Goal: Task Accomplishment & Management: Complete application form

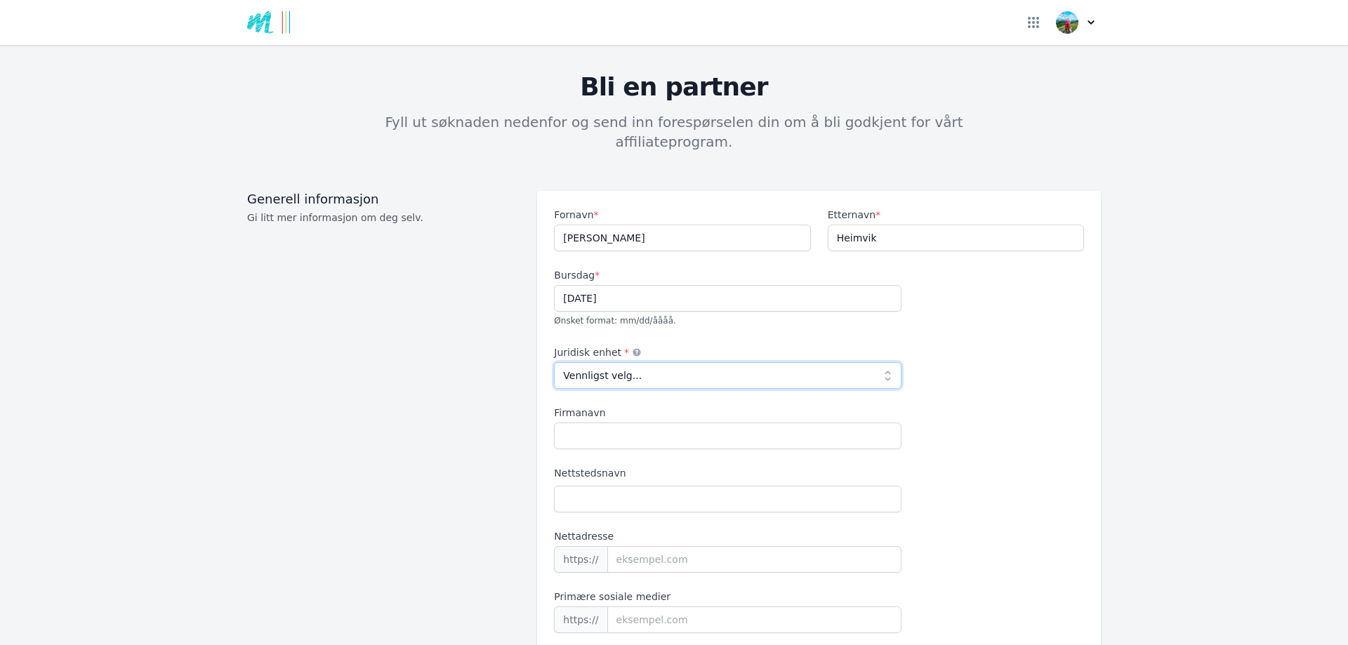
click at [881, 362] on select "Vennligst velg... Individuell Samarbeid Selskap Enkeltpersonforetak Fremmed LLC…" at bounding box center [728, 375] width 348 height 27
select select "individual"
click at [554, 362] on select "Vennligst velg... Individuell Samarbeid Selskap Enkeltpersonforetak Fremmed LLC…" at bounding box center [728, 375] width 348 height 27
click at [654, 423] on input "Firmanavn" at bounding box center [728, 436] width 348 height 27
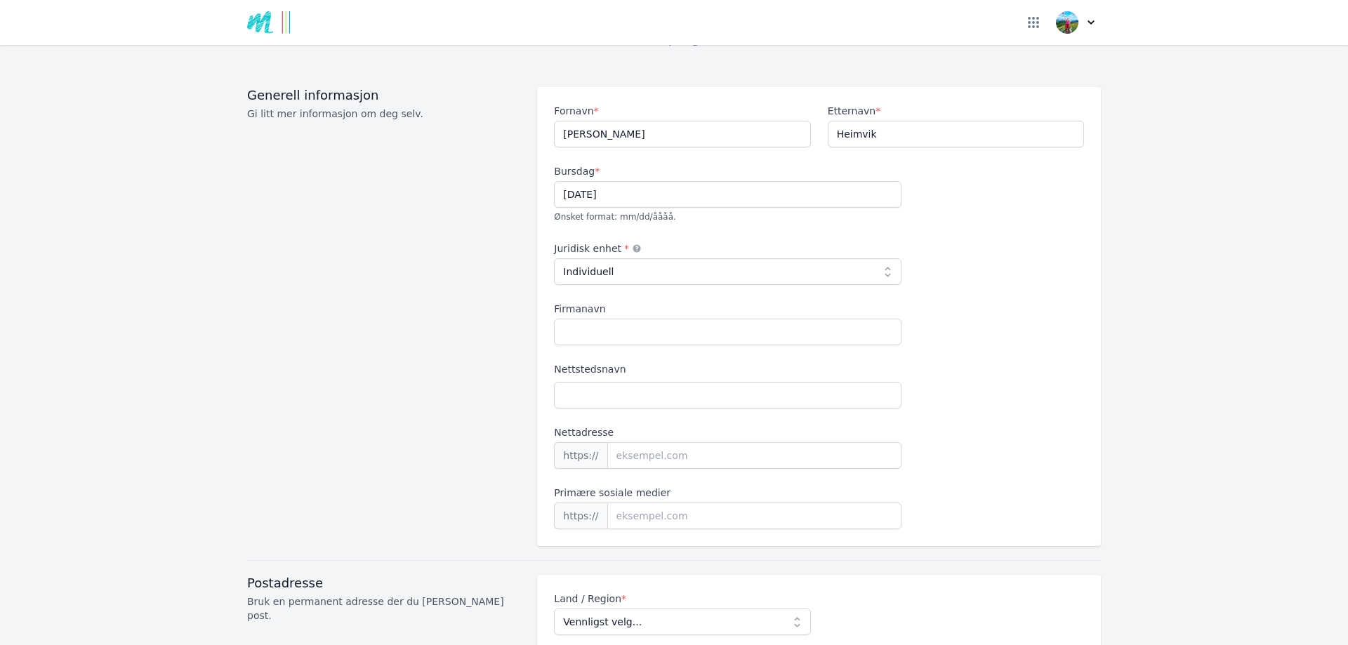
scroll to position [119, 0]
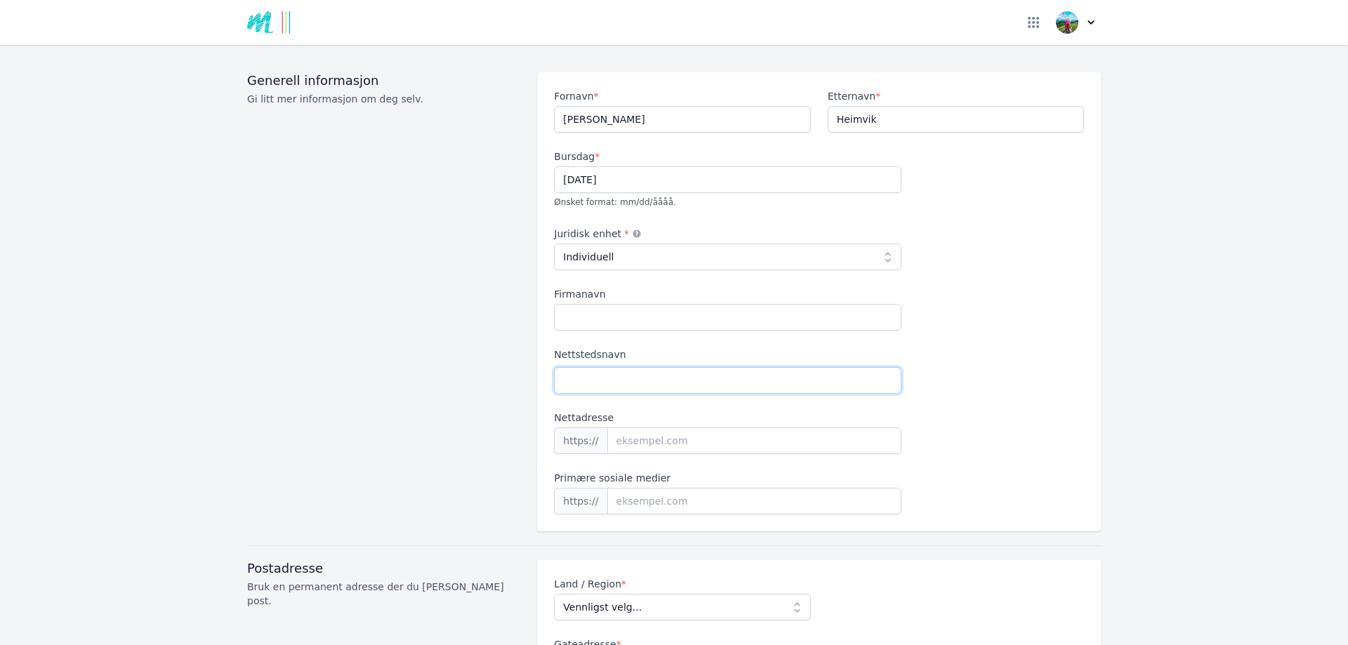
click at [800, 367] on input "Nettstedsnavn" at bounding box center [728, 380] width 348 height 27
type input "Camping med poter"
click at [742, 429] on input "Nettadresse" at bounding box center [754, 441] width 295 height 27
click at [725, 482] on span "Primære sosiale medier https://" at bounding box center [728, 493] width 348 height 44
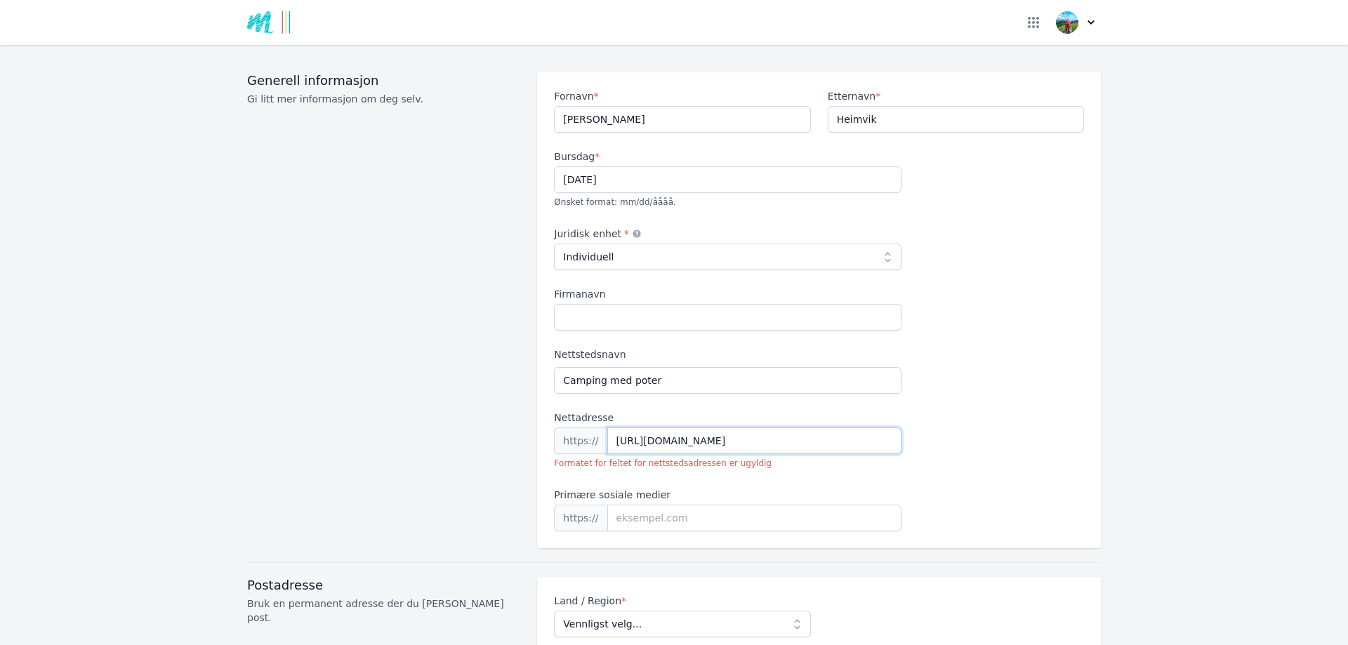
click at [762, 428] on input "[URL][DOMAIN_NAME]" at bounding box center [754, 441] width 295 height 27
click at [642, 428] on input "[URL][DOMAIN_NAME]" at bounding box center [754, 441] width 295 height 27
click at [697, 505] on input at bounding box center [754, 518] width 295 height 27
click at [733, 428] on input "[DOMAIN_NAME]" at bounding box center [754, 441] width 295 height 27
click at [607, 428] on input "[DOMAIN_NAME]" at bounding box center [754, 441] width 295 height 27
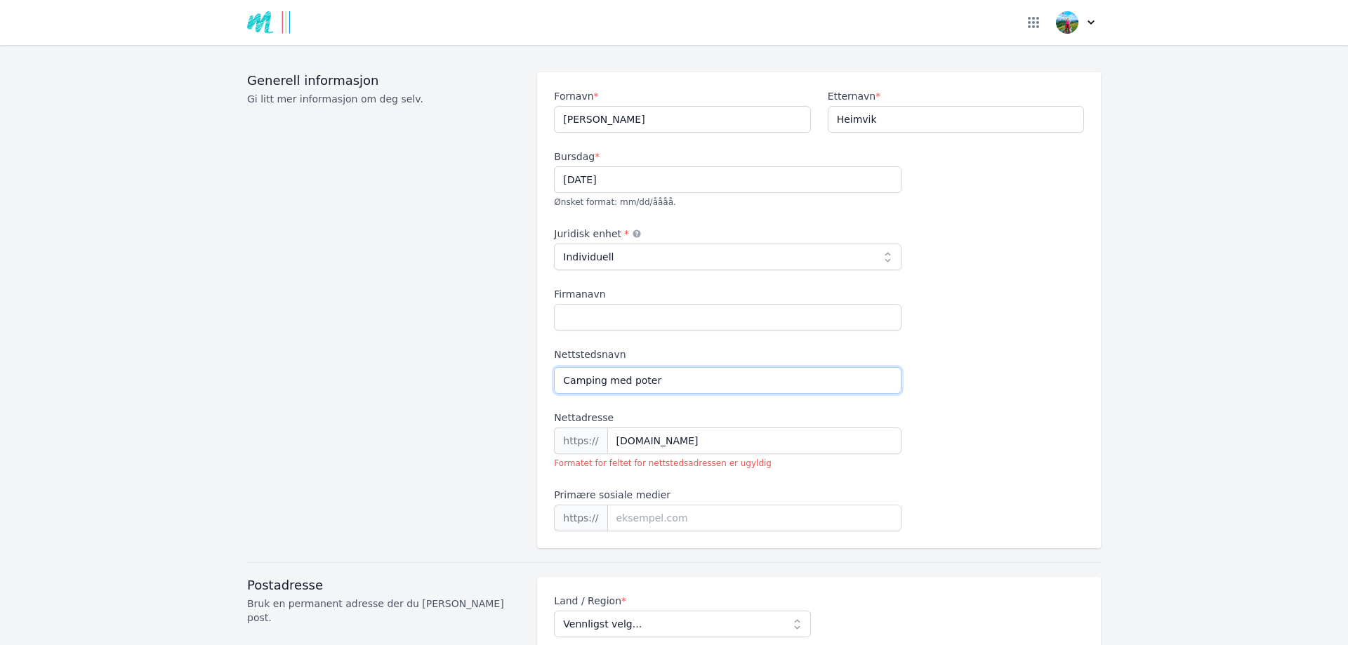
click at [729, 367] on input "Camping med poter" at bounding box center [728, 380] width 348 height 27
click at [625, 428] on input "[DOMAIN_NAME]" at bounding box center [754, 441] width 295 height 27
click at [748, 428] on input "[DOMAIN_NAME]" at bounding box center [754, 441] width 295 height 27
type input "c"
click at [687, 505] on input at bounding box center [754, 518] width 295 height 27
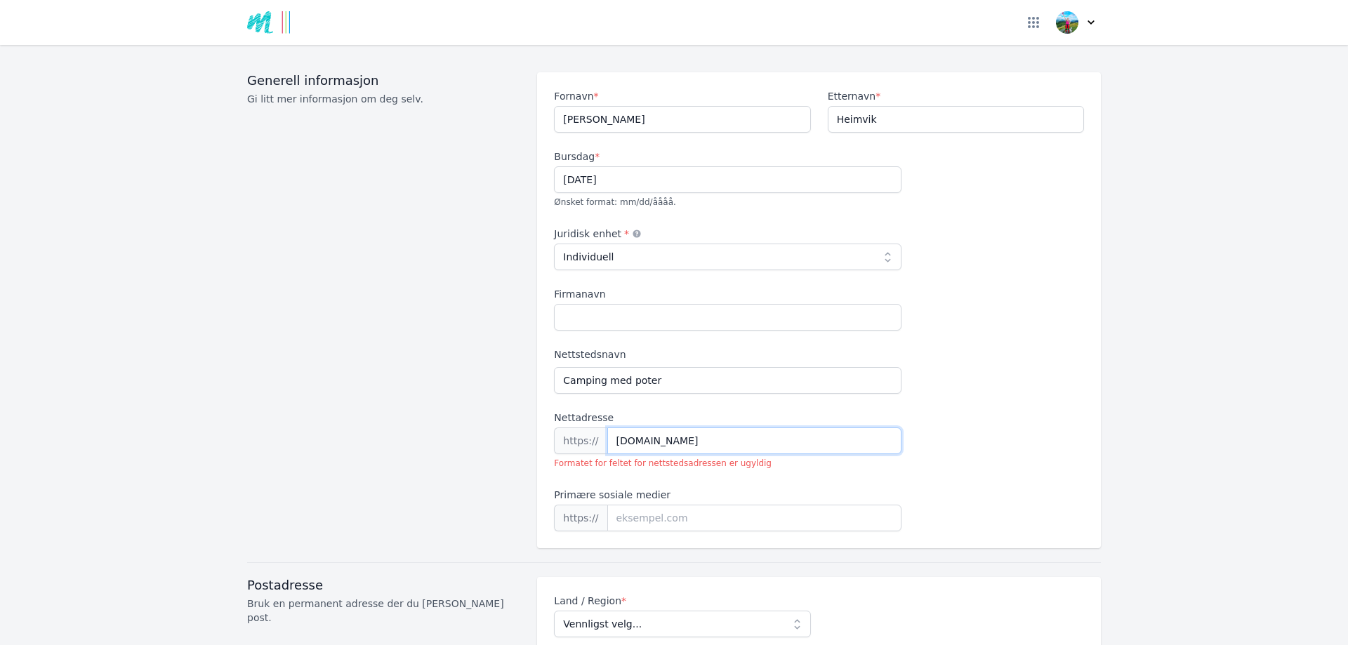
click at [609, 428] on input "[DOMAIN_NAME]" at bounding box center [754, 441] width 295 height 27
type input "[DOMAIN_NAME]"
click at [695, 505] on input at bounding box center [754, 518] width 295 height 27
click at [690, 505] on input at bounding box center [754, 518] width 295 height 27
type input "[DOMAIN_NAME][URL]"
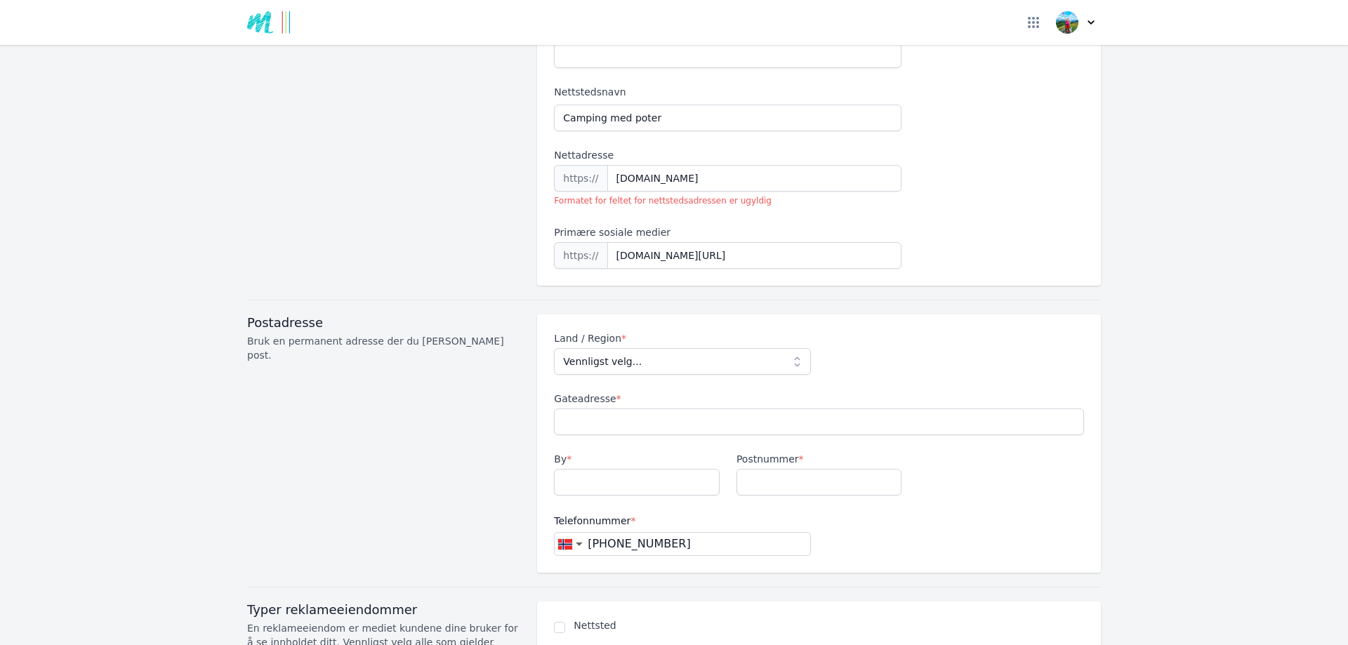
scroll to position [388, 0]
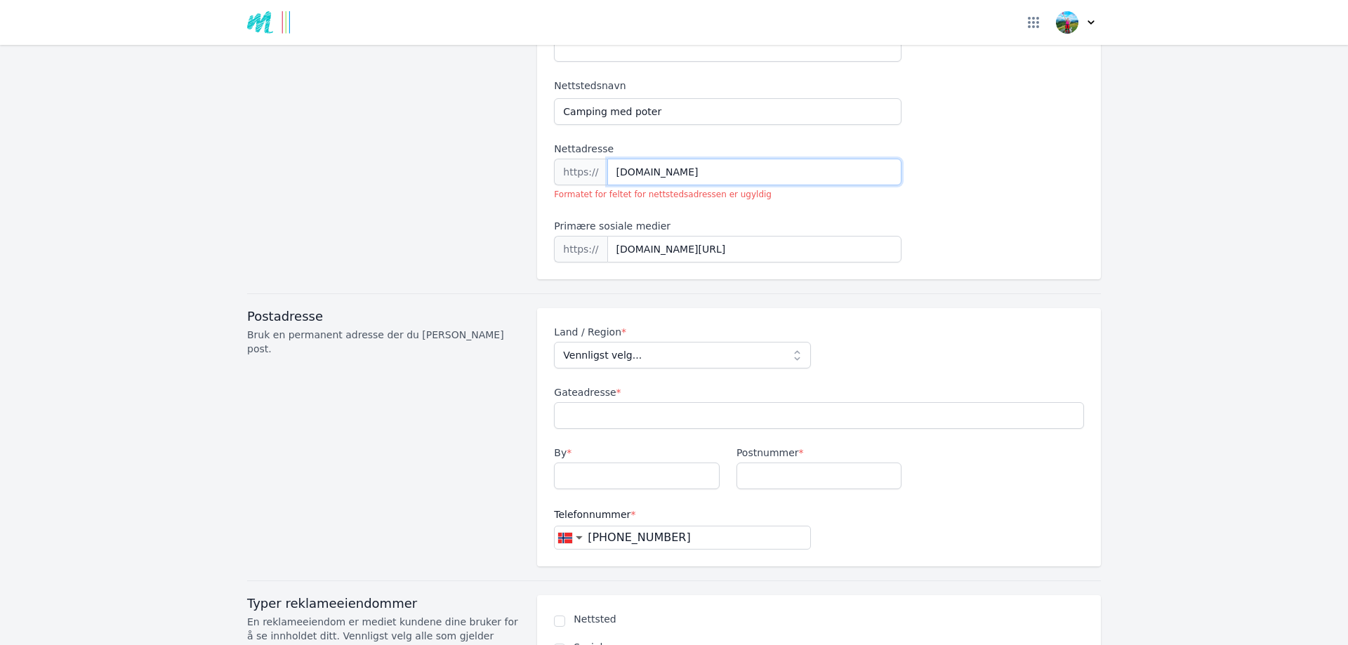
click at [609, 159] on input "[DOMAIN_NAME]" at bounding box center [754, 172] width 295 height 27
click at [789, 159] on input "[DOMAIN_NAME]" at bounding box center [754, 172] width 295 height 27
drag, startPoint x: 713, startPoint y: 155, endPoint x: 565, endPoint y: 126, distance: 151.6
click at [565, 142] on span "Nettadresse https:// [DOMAIN_NAME] Formatet for feltet for nettstedsadressen er…" at bounding box center [728, 171] width 348 height 58
type input "[DOMAIN_NAME]"
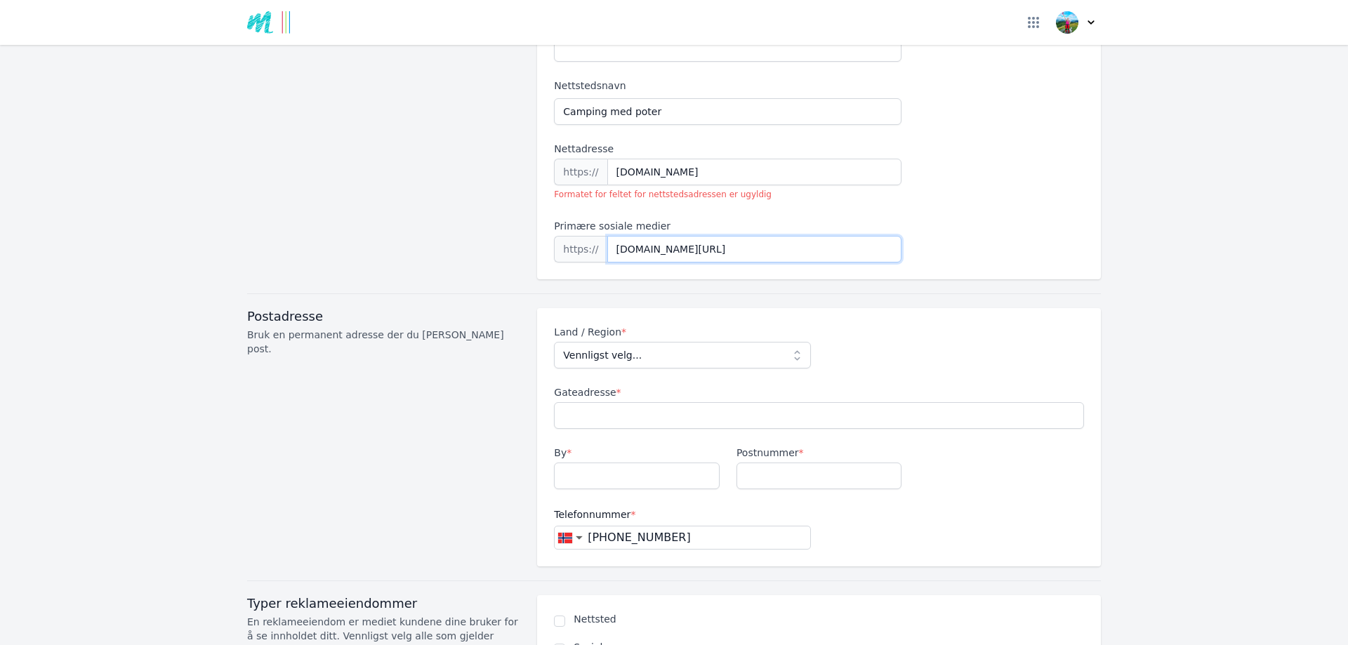
drag, startPoint x: 786, startPoint y: 232, endPoint x: 576, endPoint y: 222, distance: 210.2
click at [576, 236] on div "https:// [DOMAIN_NAME][URL]" at bounding box center [728, 249] width 348 height 27
type input "[DOMAIN_NAME][URL]"
click at [780, 342] on select "Vennligst velg... [GEOGRAPHIC_DATA] [GEOGRAPHIC_DATA] [GEOGRAPHIC_DATA] [GEOGRA…" at bounding box center [682, 355] width 256 height 27
select select "NO"
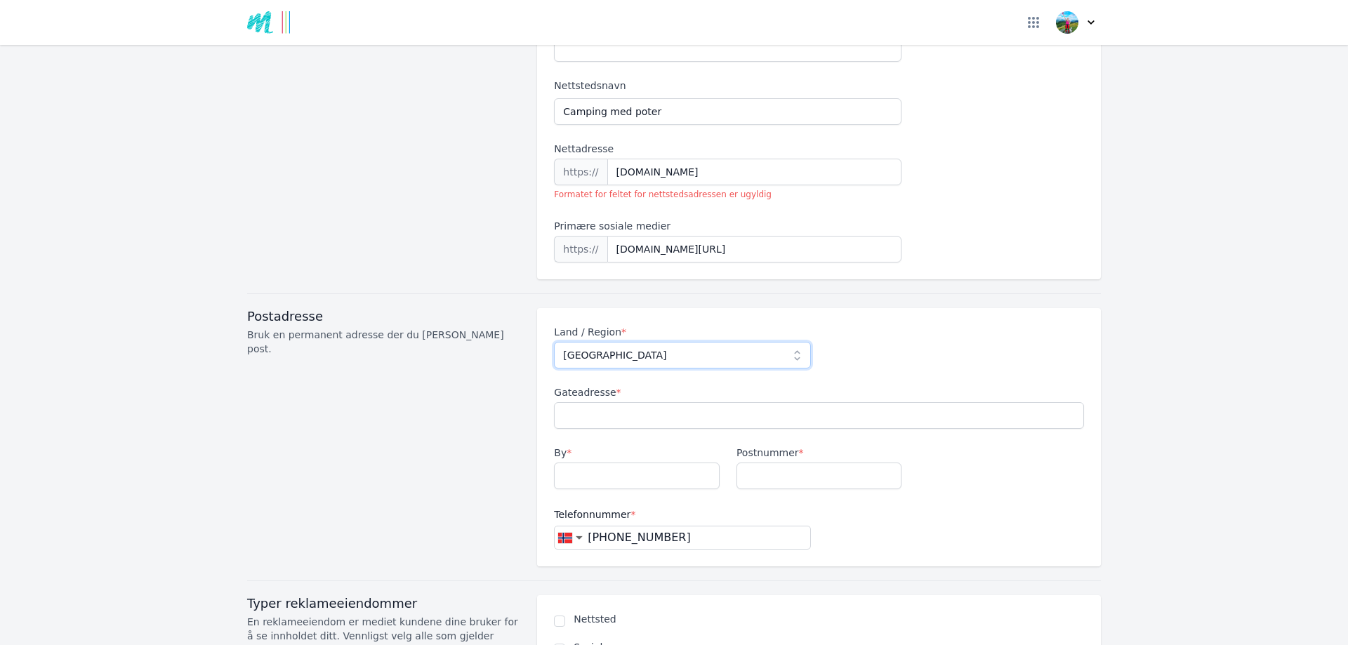
click at [554, 342] on select "Vennligst velg... [GEOGRAPHIC_DATA] [GEOGRAPHIC_DATA] [GEOGRAPHIC_DATA] [GEOGRA…" at bounding box center [682, 355] width 256 height 27
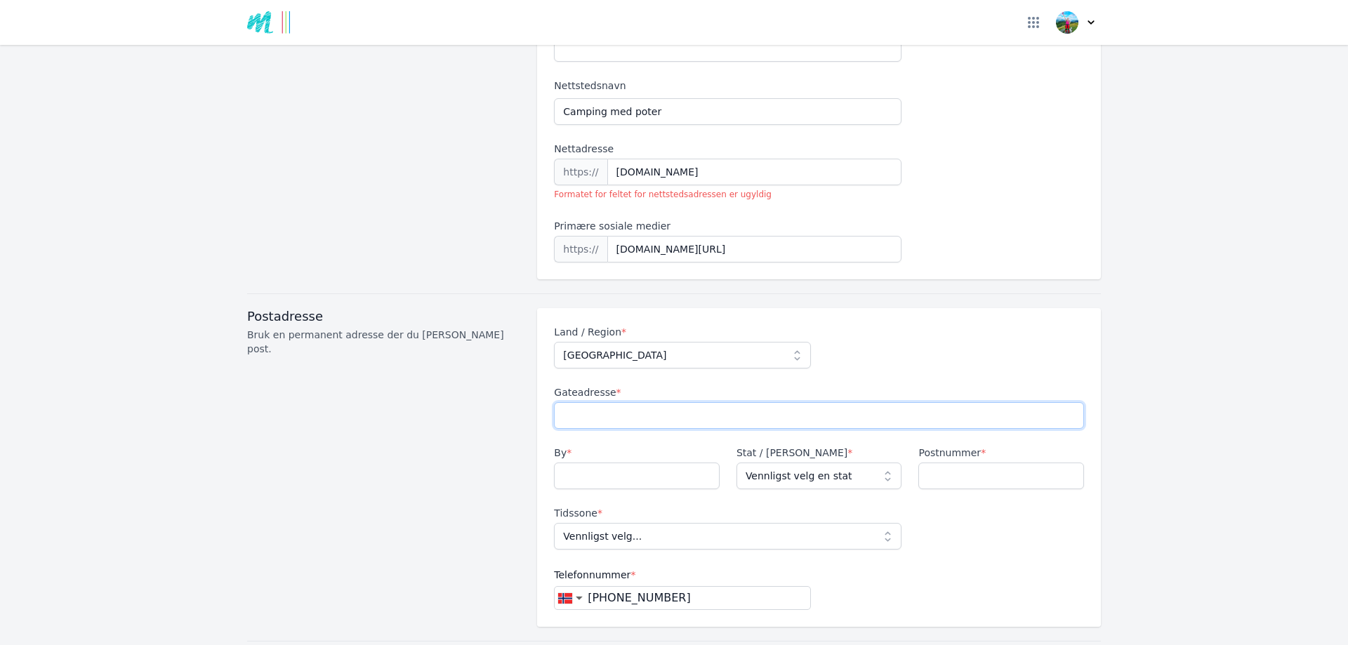
click at [711, 402] on input "Gateadresse *" at bounding box center [819, 415] width 530 height 27
type input "[PERSON_NAME] 20"
click at [664, 463] on input "By *" at bounding box center [637, 476] width 166 height 27
type input "erdal"
click at [843, 466] on select "Vennligst velg en stat [GEOGRAPHIC_DATA] [GEOGRAPHIC_DATA] [GEOGRAPHIC_DATA] [G…" at bounding box center [820, 476] width 166 height 27
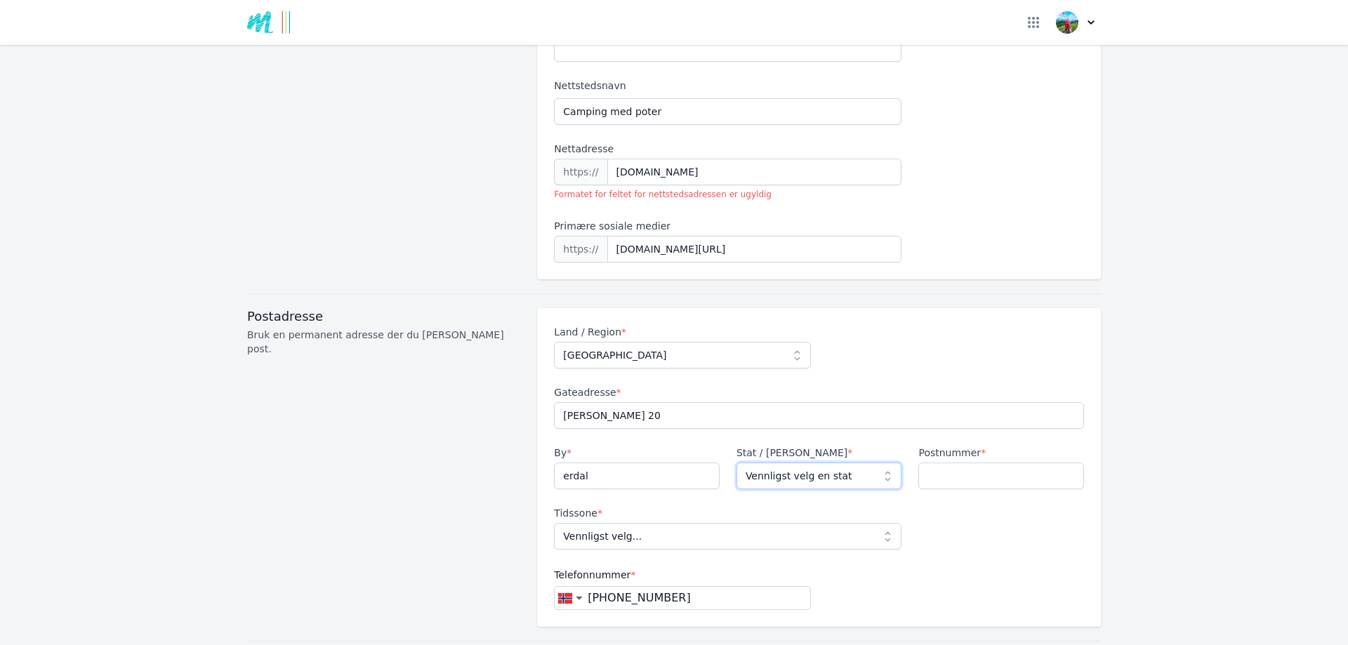
select select "12"
click at [737, 463] on select "Vennligst velg en stat [GEOGRAPHIC_DATA] [GEOGRAPHIC_DATA] [GEOGRAPHIC_DATA] [G…" at bounding box center [820, 476] width 166 height 27
click at [963, 463] on input "Postnummer *" at bounding box center [1001, 476] width 166 height 27
type input "5306"
click at [850, 523] on select "Vennligst velg... [GEOGRAPHIC_DATA]/[GEOGRAPHIC_DATA]" at bounding box center [728, 536] width 348 height 27
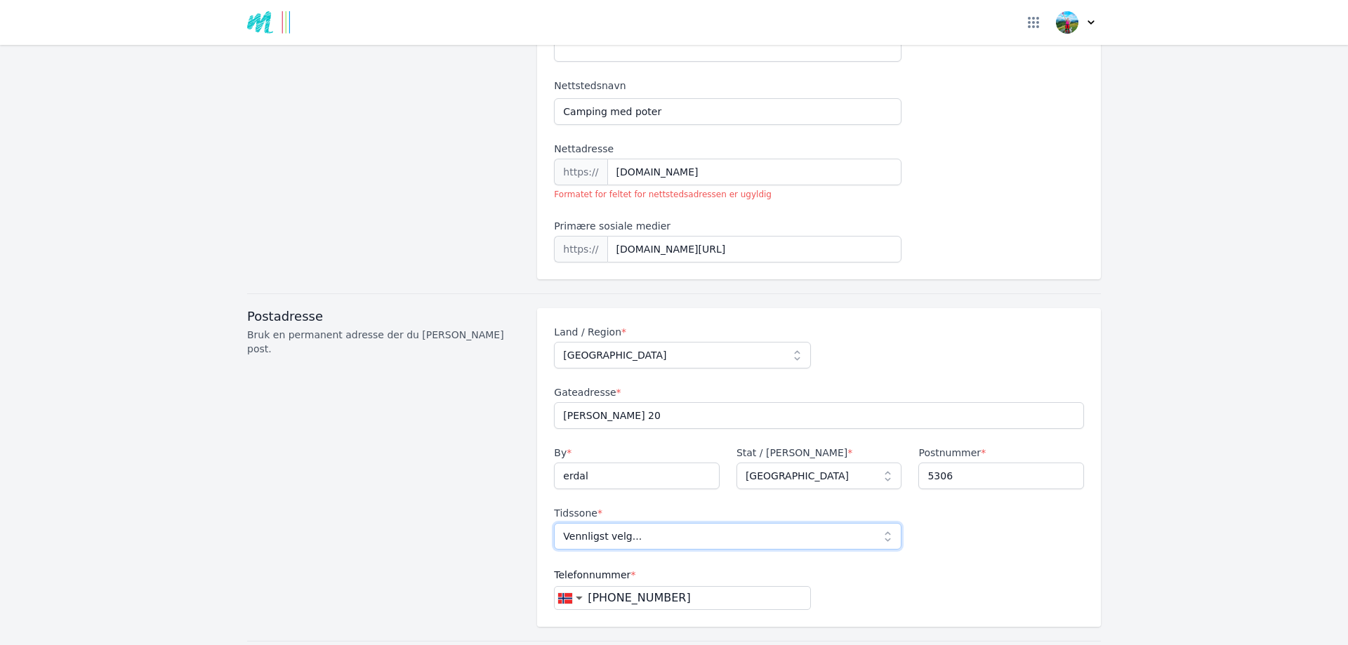
select select "[GEOGRAPHIC_DATA]/[GEOGRAPHIC_DATA]"
click at [554, 523] on select "Vennligst velg... [GEOGRAPHIC_DATA]/[GEOGRAPHIC_DATA]" at bounding box center [728, 536] width 348 height 27
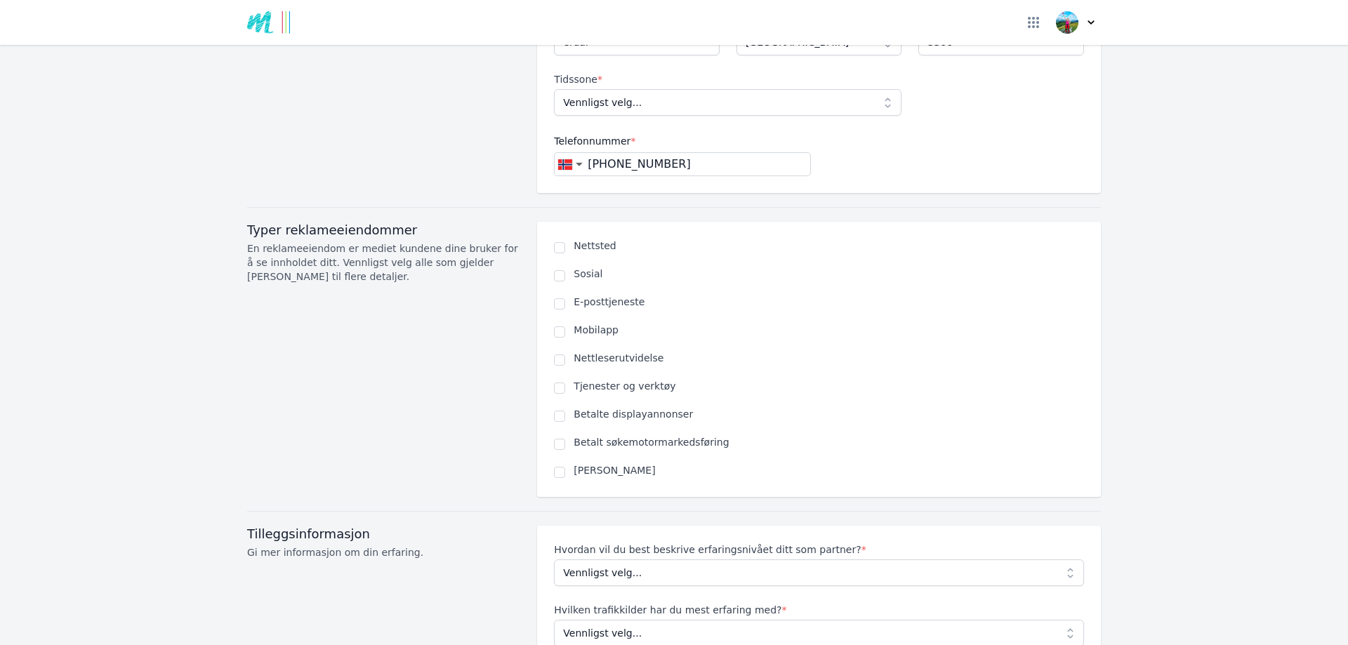
scroll to position [824, 0]
click at [554, 239] on input "checkbox" at bounding box center [559, 244] width 11 height 11
checkbox input "true"
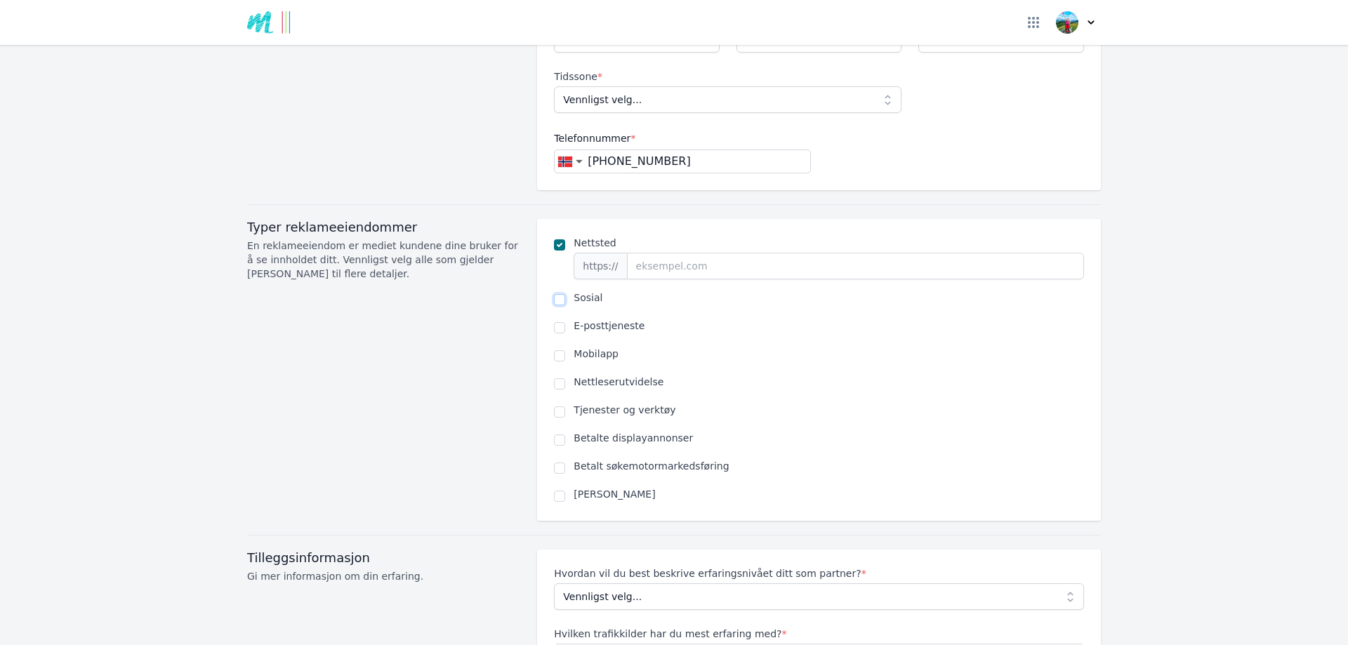
click at [555, 294] on input "checkbox" at bounding box center [559, 299] width 11 height 11
checkbox input "true"
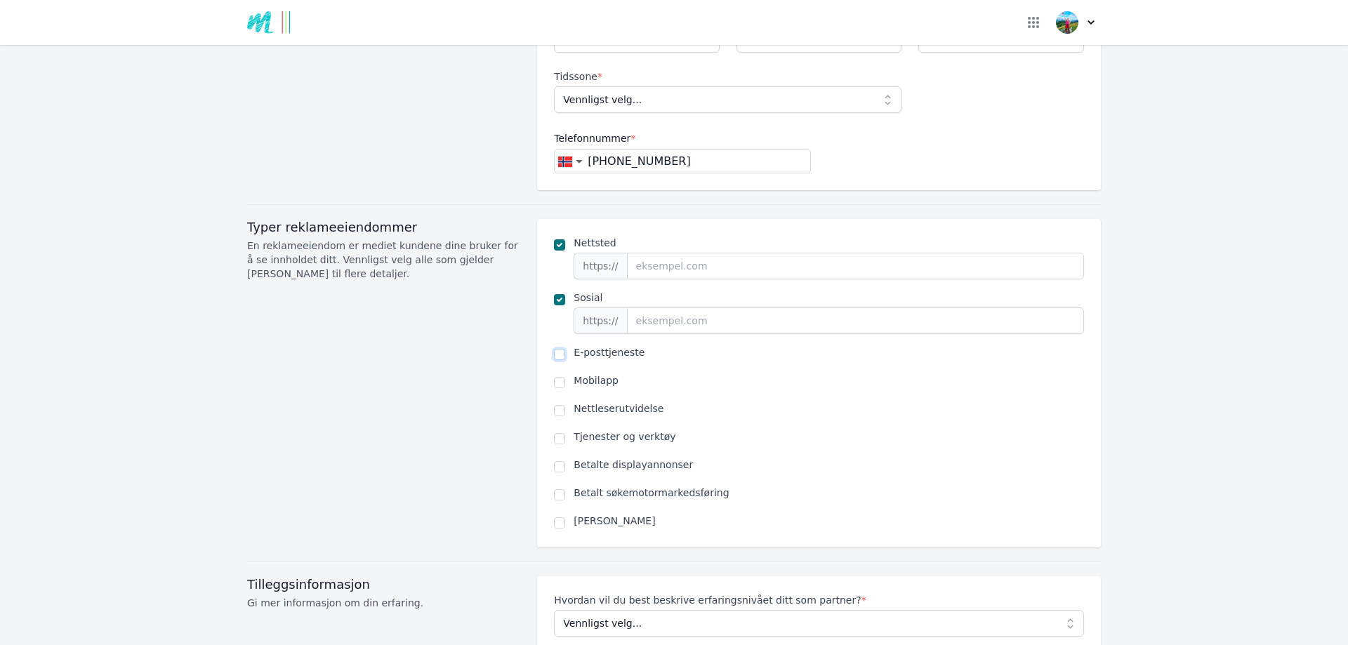
click at [555, 349] on input "checkbox" at bounding box center [559, 354] width 11 height 11
checkbox input "true"
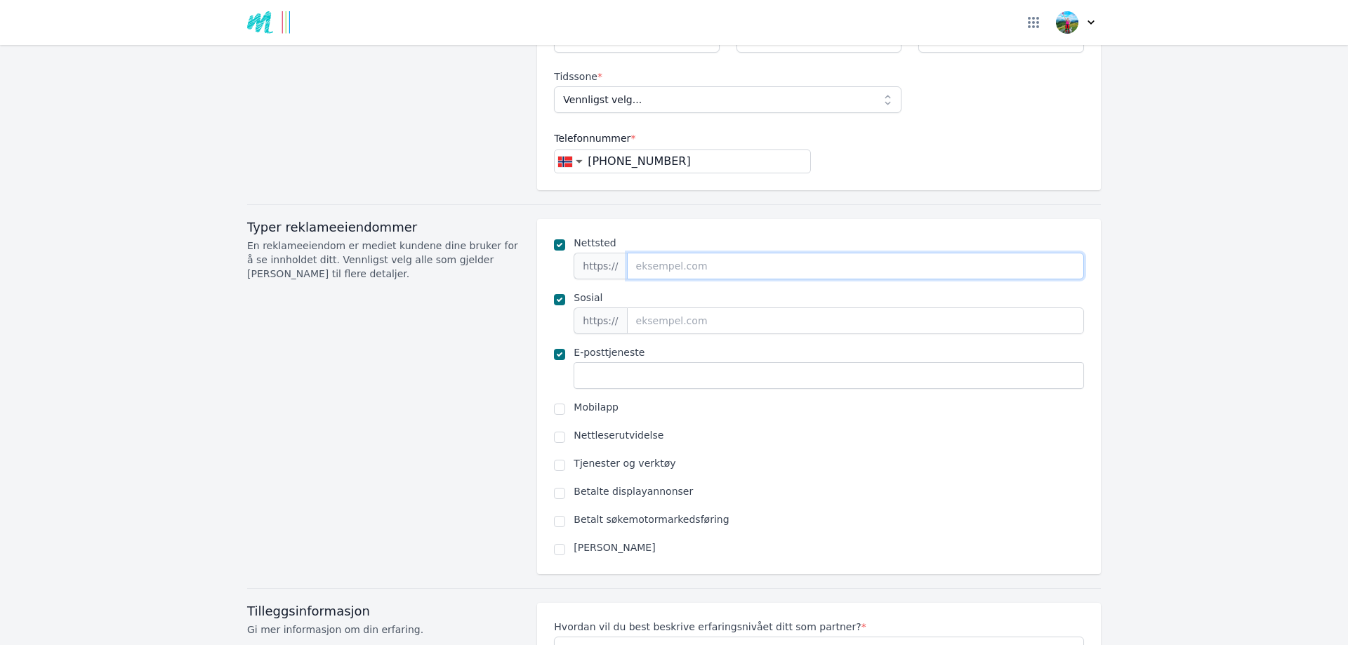
click at [715, 253] on input "url" at bounding box center [855, 266] width 457 height 27
type input "[DOMAIN_NAME]"
click at [786, 308] on input "url" at bounding box center [855, 321] width 457 height 27
click at [737, 362] on input "text" at bounding box center [829, 375] width 510 height 27
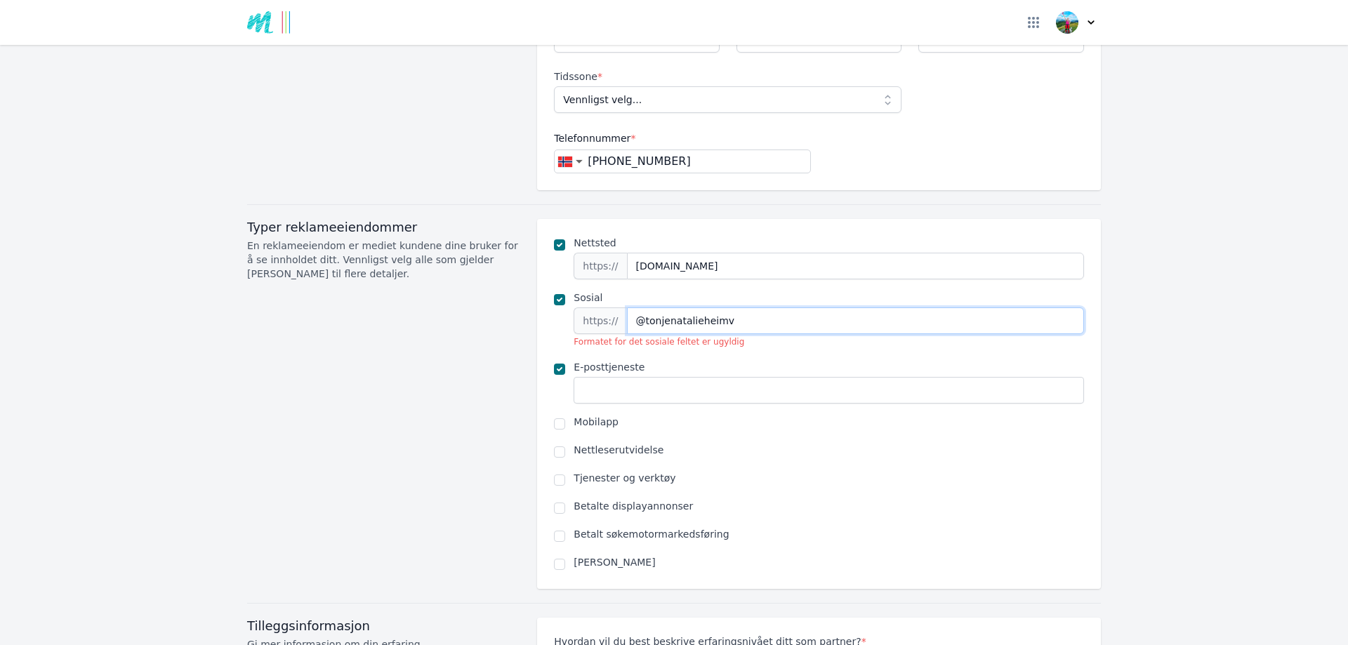
click at [627, 308] on input "@tonjenatalieheimv" at bounding box center [855, 321] width 457 height 27
click at [652, 377] on input "text" at bounding box center [829, 390] width 510 height 27
click at [711, 308] on input "[DOMAIN_NAME][URL]" at bounding box center [855, 321] width 457 height 27
click at [768, 377] on input "text" at bounding box center [829, 390] width 510 height 27
click at [814, 308] on input "[DOMAIN_NAME][URL]" at bounding box center [855, 321] width 457 height 27
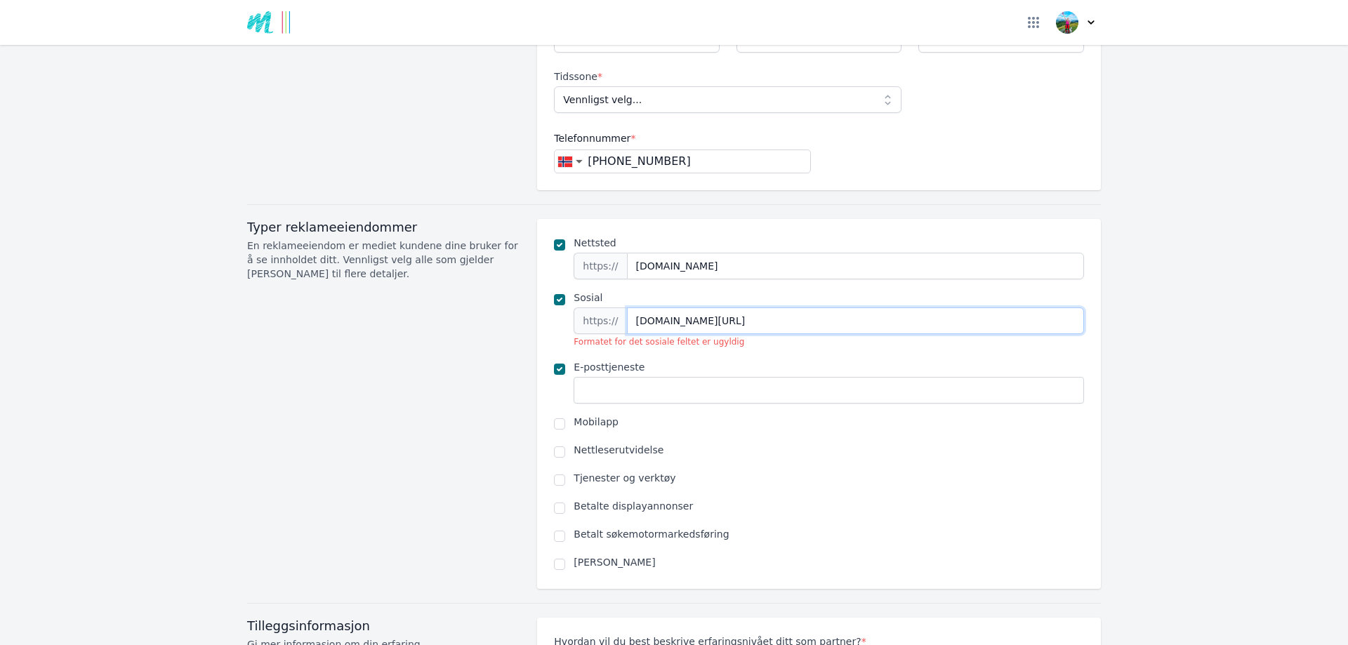
click at [652, 308] on input "[DOMAIN_NAME][URL]" at bounding box center [855, 321] width 457 height 27
click at [761, 334] on div "Nettsted https:// [DOMAIN_NAME] Sosial https:// [DOMAIN_NAME][URL] Formatet for…" at bounding box center [819, 404] width 530 height 336
click at [670, 253] on input "[DOMAIN_NAME]" at bounding box center [855, 266] width 457 height 27
click at [627, 308] on input "[DOMAIN_NAME][URL]" at bounding box center [855, 321] width 457 height 27
click at [647, 377] on input "text" at bounding box center [829, 390] width 510 height 27
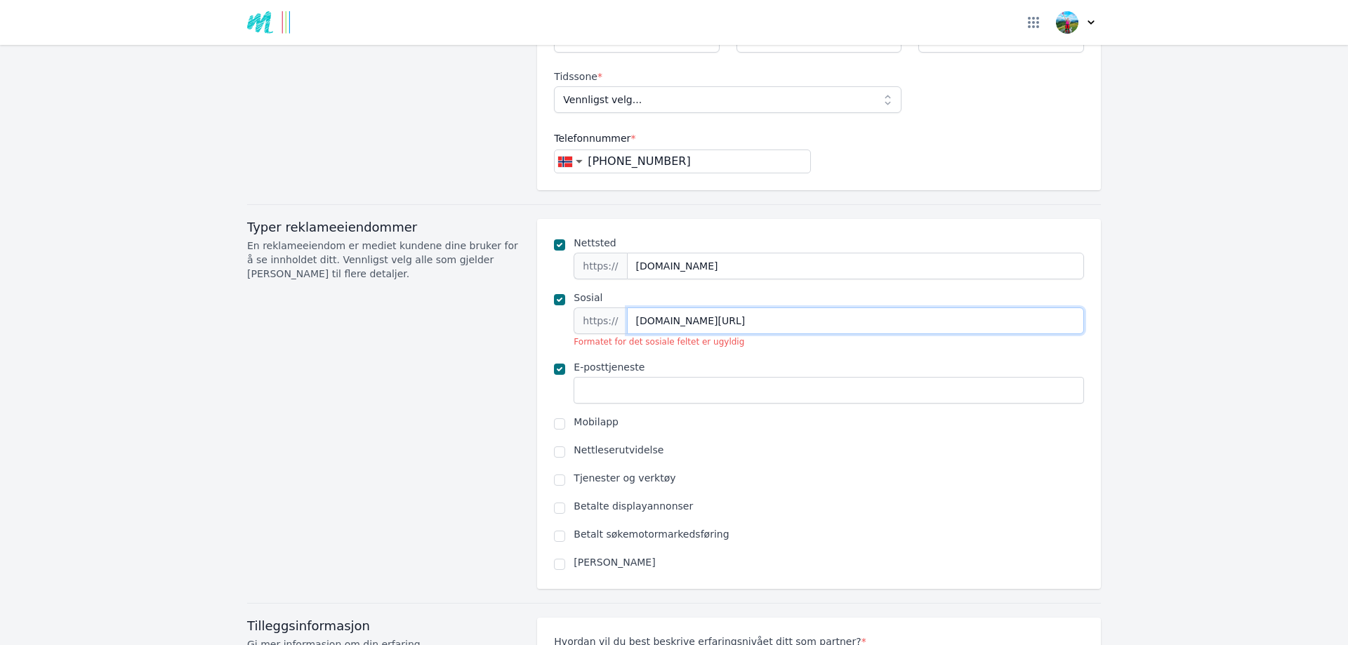
click at [722, 308] on input "[DOMAIN_NAME][URL]" at bounding box center [855, 321] width 457 height 27
click at [732, 377] on input "text" at bounding box center [829, 390] width 510 height 27
click at [798, 308] on input "[DOMAIN_NAME][URL]" at bounding box center [855, 321] width 457 height 27
type input "[DOMAIN_NAME][URL]"
click at [774, 377] on input "text" at bounding box center [829, 390] width 510 height 27
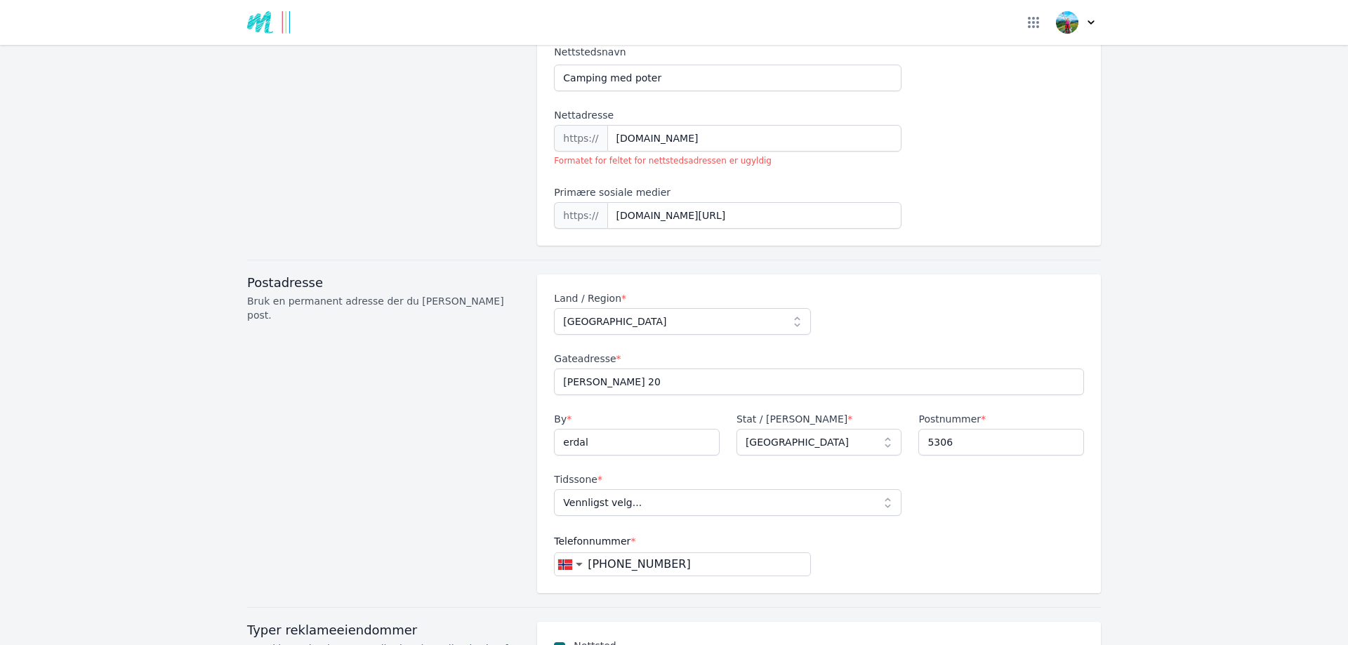
scroll to position [310, 0]
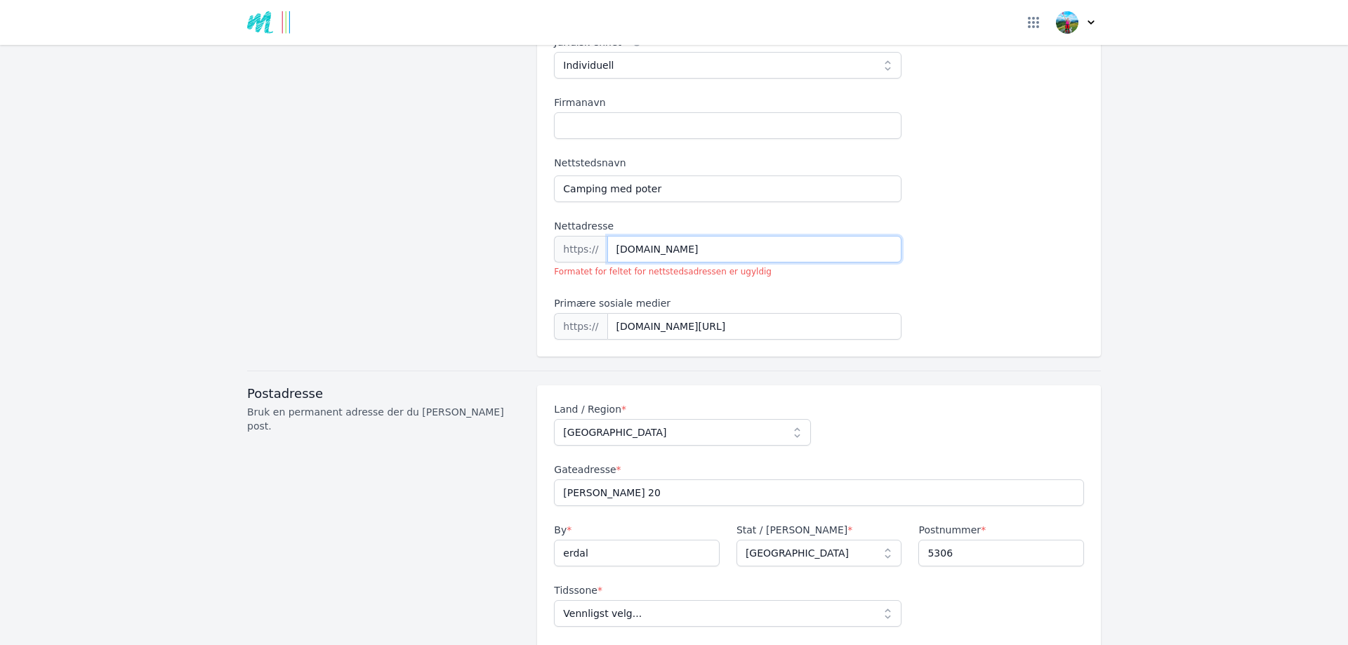
click at [610, 236] on input "[DOMAIN_NAME]" at bounding box center [754, 249] width 295 height 27
click at [609, 236] on input "[DOMAIN_NAME]" at bounding box center [754, 249] width 295 height 27
drag, startPoint x: 753, startPoint y: 234, endPoint x: 587, endPoint y: 241, distance: 165.9
click at [587, 241] on div "https:// [DOMAIN_NAME]" at bounding box center [728, 249] width 348 height 27
type input "[DOMAIN_NAME]"
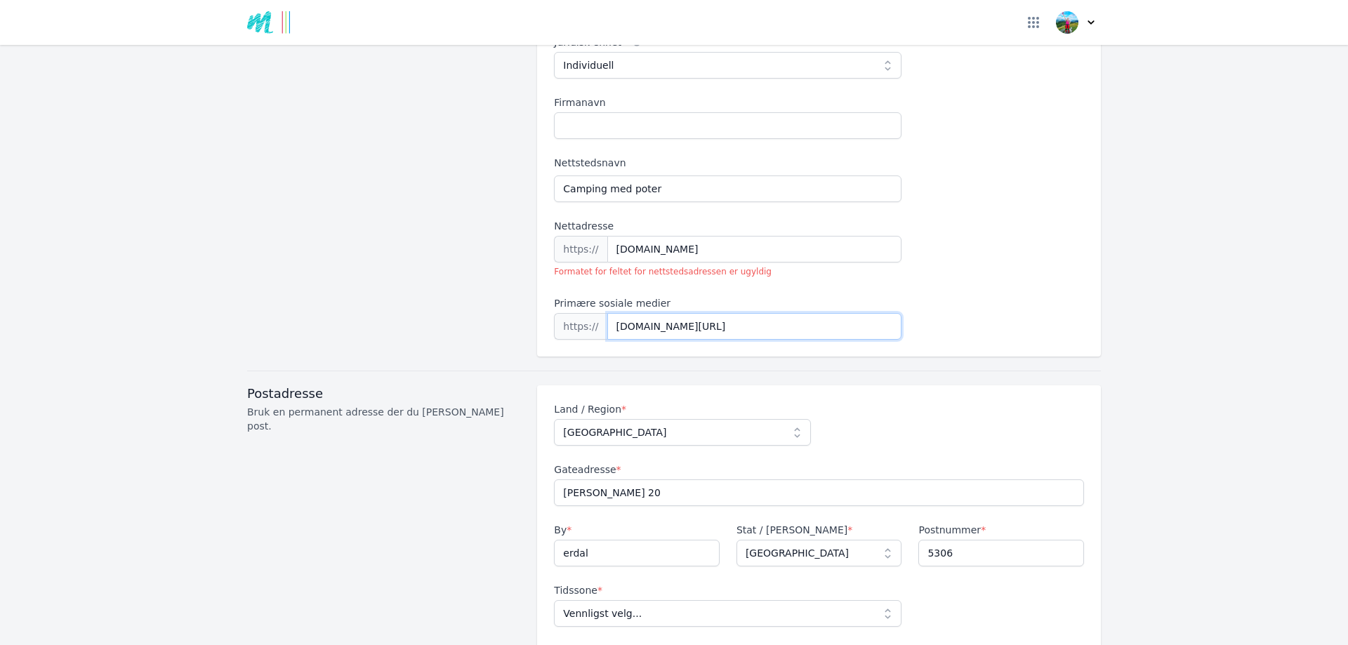
click at [772, 313] on input "[DOMAIN_NAME][URL]" at bounding box center [754, 326] width 295 height 27
type input "[DOMAIN_NAME][URL]"
click at [762, 237] on input "[DOMAIN_NAME]" at bounding box center [754, 249] width 295 height 27
drag, startPoint x: 741, startPoint y: 230, endPoint x: 595, endPoint y: 223, distance: 146.9
click at [595, 236] on div "https:// [DOMAIN_NAME]" at bounding box center [728, 249] width 348 height 27
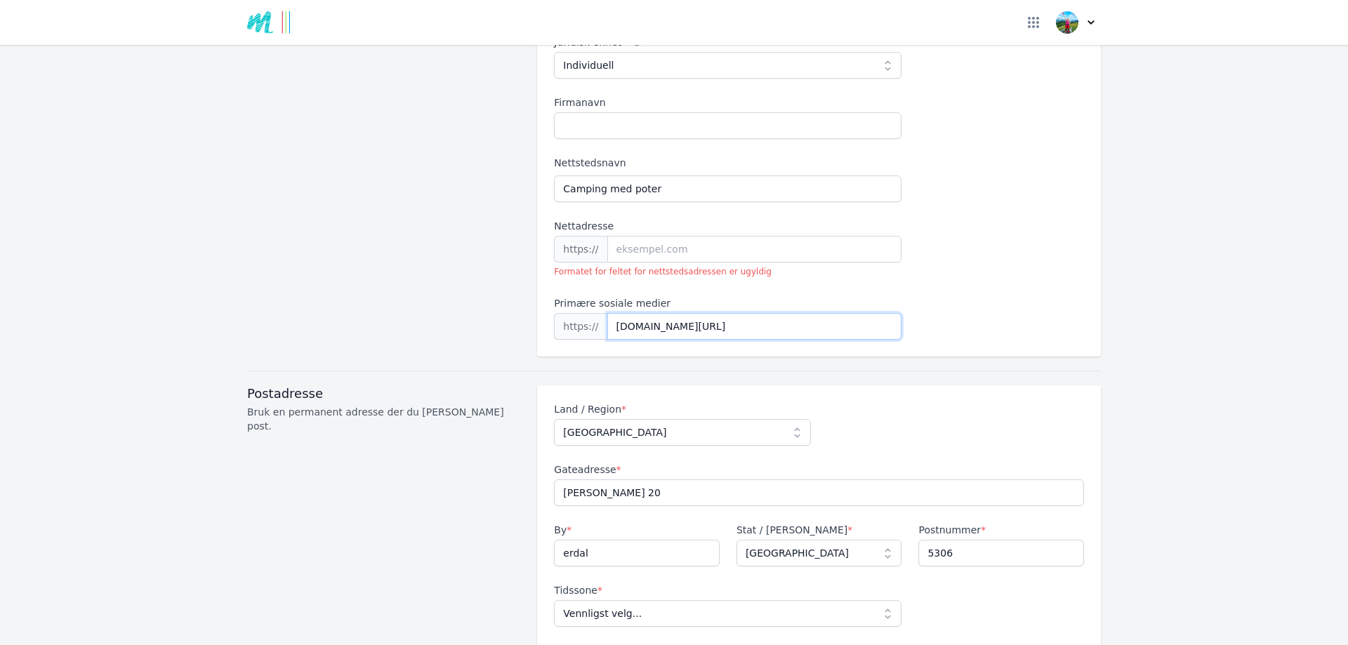
click at [660, 313] on input "[DOMAIN_NAME][URL]" at bounding box center [754, 326] width 295 height 27
click at [672, 236] on input "Nettadresse" at bounding box center [754, 249] width 295 height 27
type input "[DOMAIN_NAME]"
click at [791, 313] on input "[DOMAIN_NAME][URL]" at bounding box center [754, 326] width 295 height 27
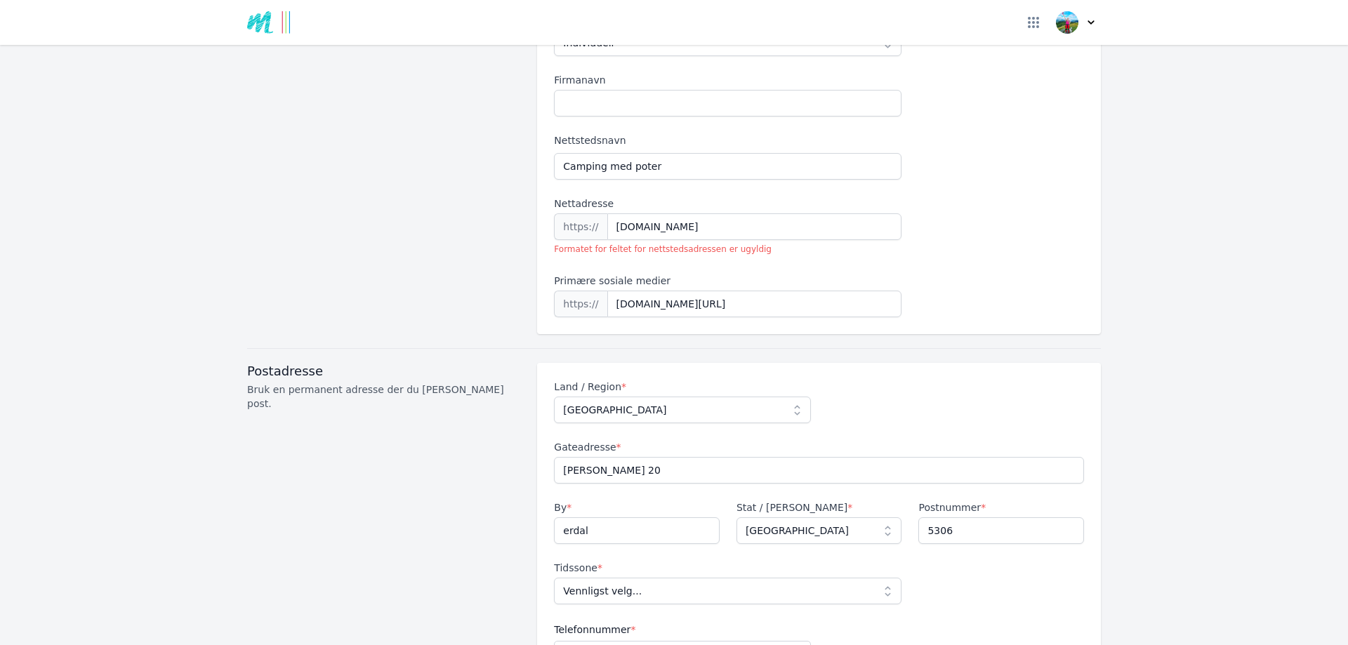
scroll to position [326, 0]
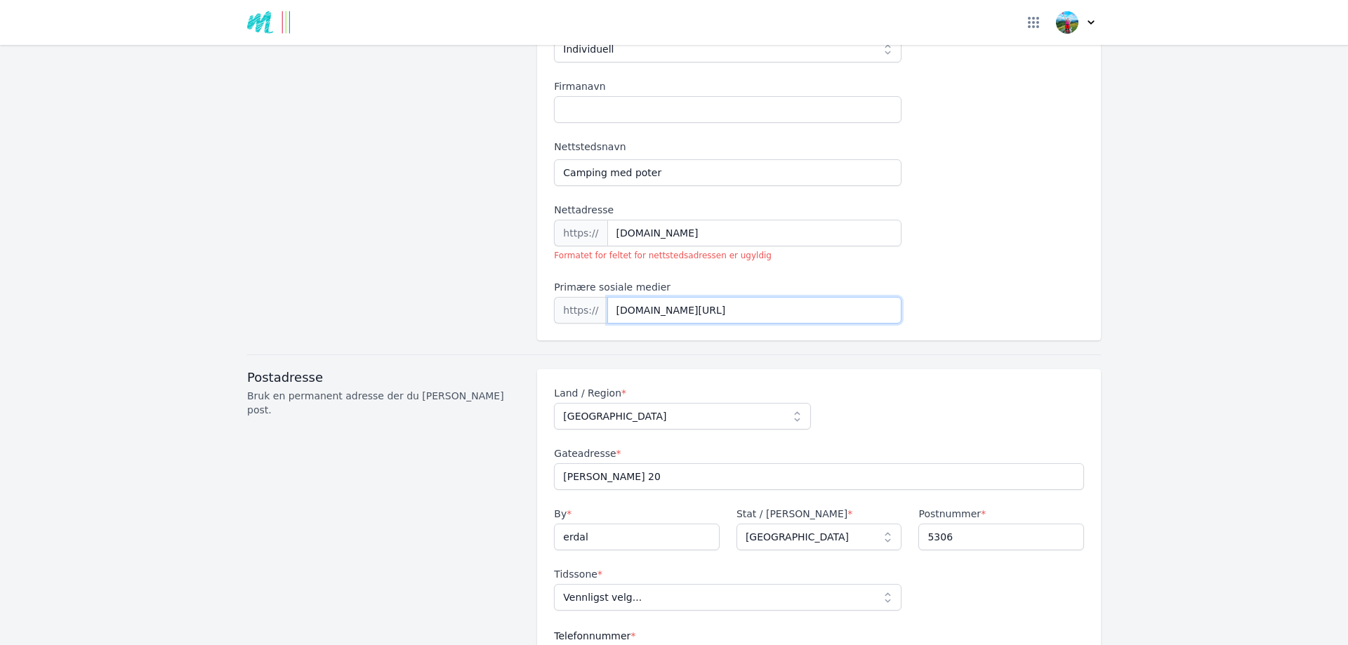
drag, startPoint x: 767, startPoint y: 290, endPoint x: 596, endPoint y: 317, distance: 173.4
click at [596, 317] on div "Fornavn * [PERSON_NAME] * [PERSON_NAME] * [DATE] Ønsket format: mm/dd/åååå. Jur…" at bounding box center [819, 102] width 564 height 476
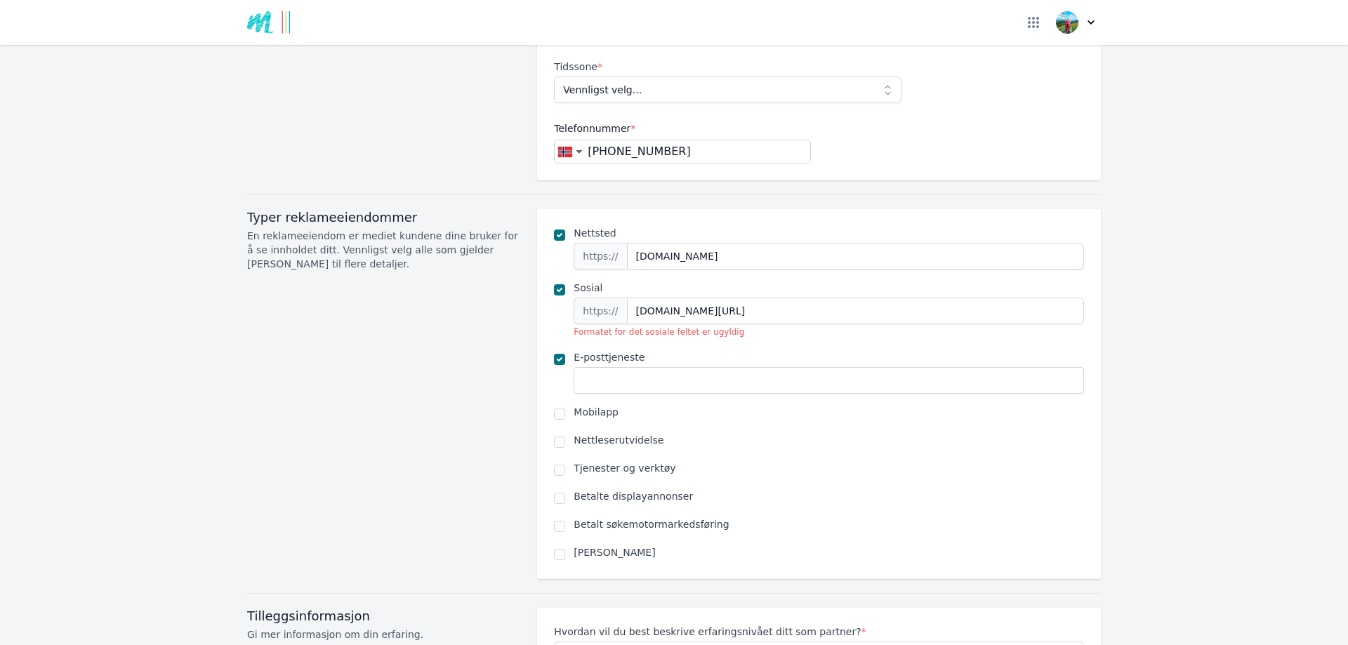
scroll to position [840, 0]
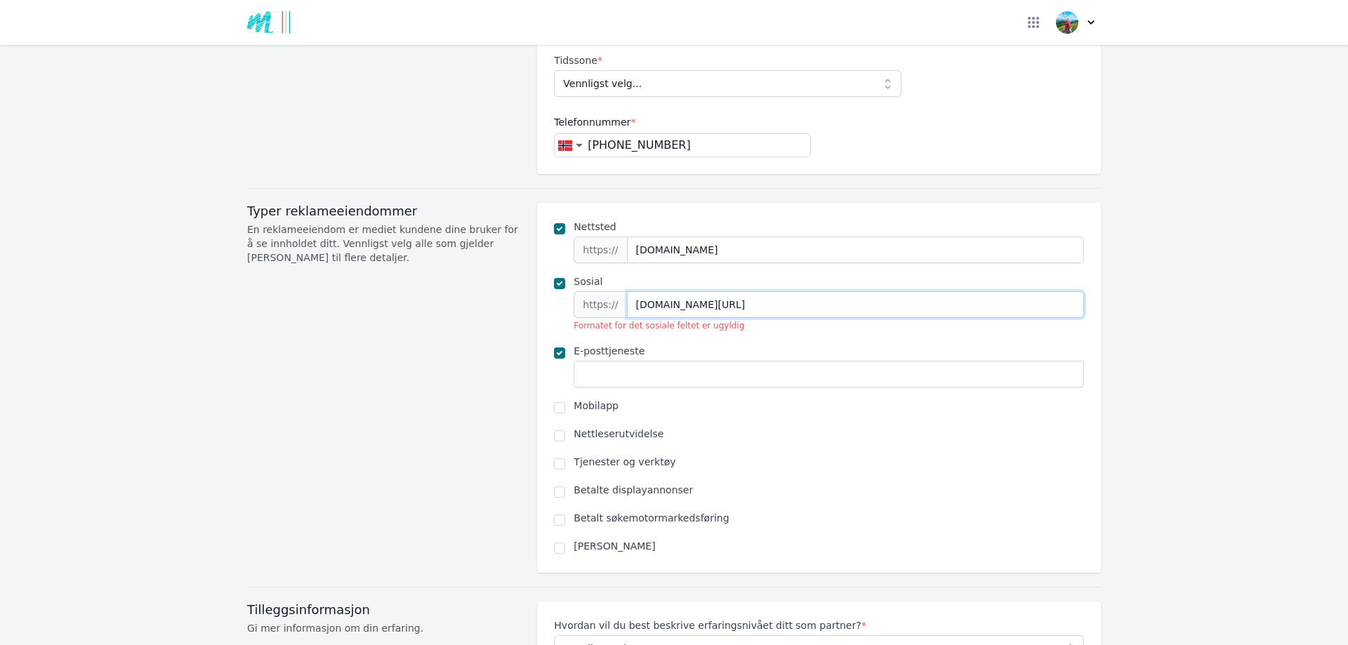
drag, startPoint x: 832, startPoint y: 282, endPoint x: 602, endPoint y: 315, distance: 231.9
click at [602, 315] on div "Nettsted https:// [DOMAIN_NAME] Sosial https:// [DOMAIN_NAME][URL] Formatet for…" at bounding box center [819, 388] width 530 height 336
paste input "url"
type input "[DOMAIN_NAME][URL]"
click at [715, 361] on input "text" at bounding box center [829, 374] width 510 height 27
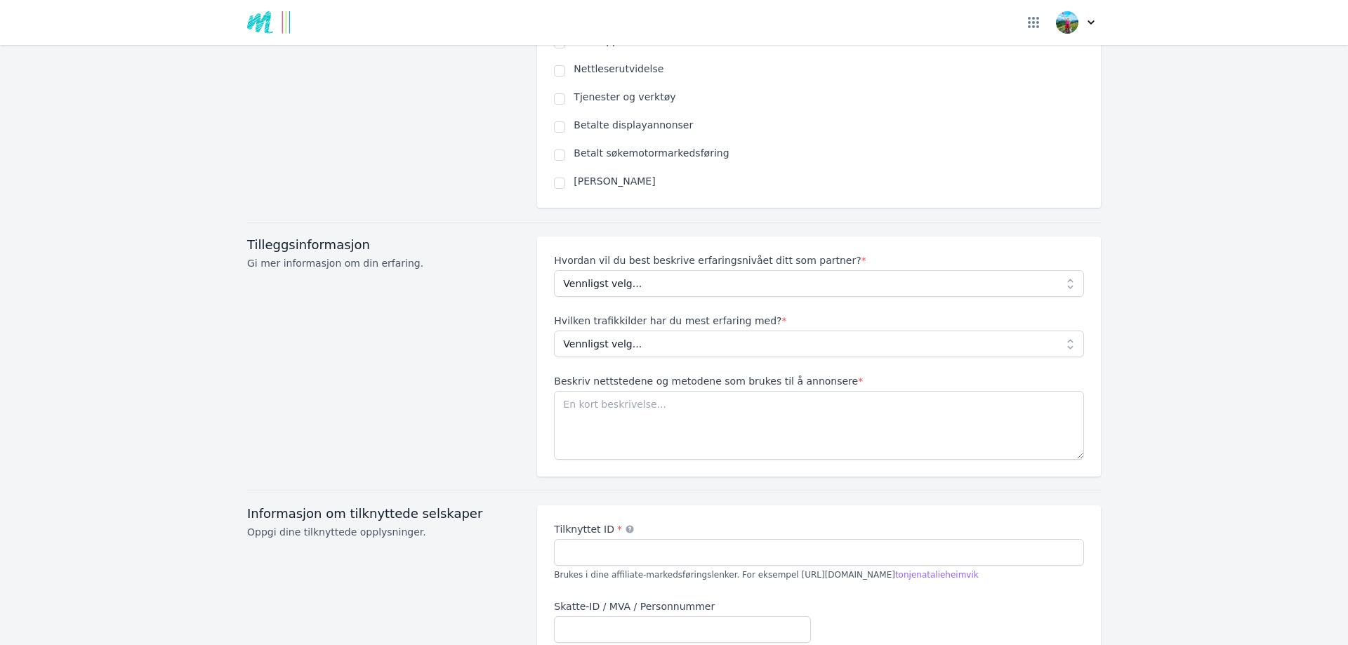
scroll to position [1221, 0]
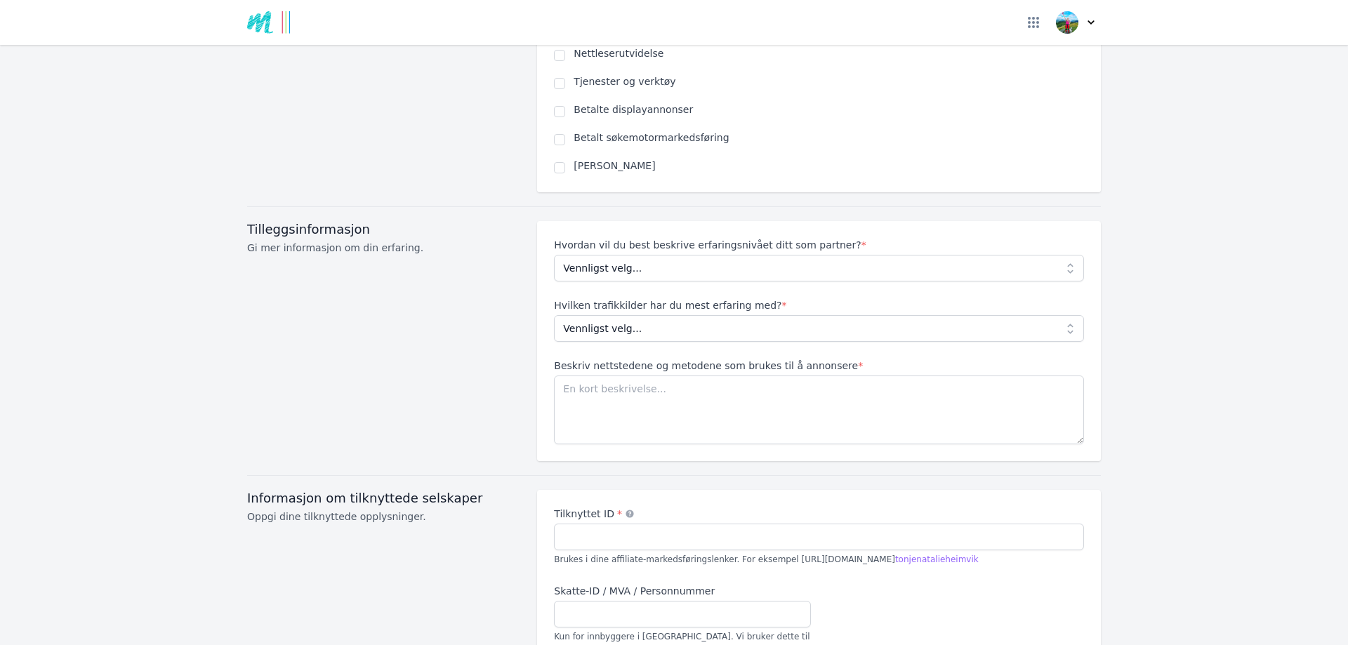
click at [1053, 263] on div "Hvordan vil du best beskrive erfaringsnivået ditt som partner? * Vennligst velg…" at bounding box center [819, 341] width 530 height 206
click at [1048, 255] on select "Vennligst velg... Nybegynner Middels Ekspert" at bounding box center [819, 268] width 530 height 27
select select "Beginner"
click at [554, 255] on select "Vennligst velg... Nybegynner Middels Ekspert" at bounding box center [819, 268] width 530 height 27
click at [1066, 315] on select "Vennligst velg... Ingen erfaring Sosiale medier Betal per klikk Mediekjøp Organ…" at bounding box center [819, 328] width 530 height 27
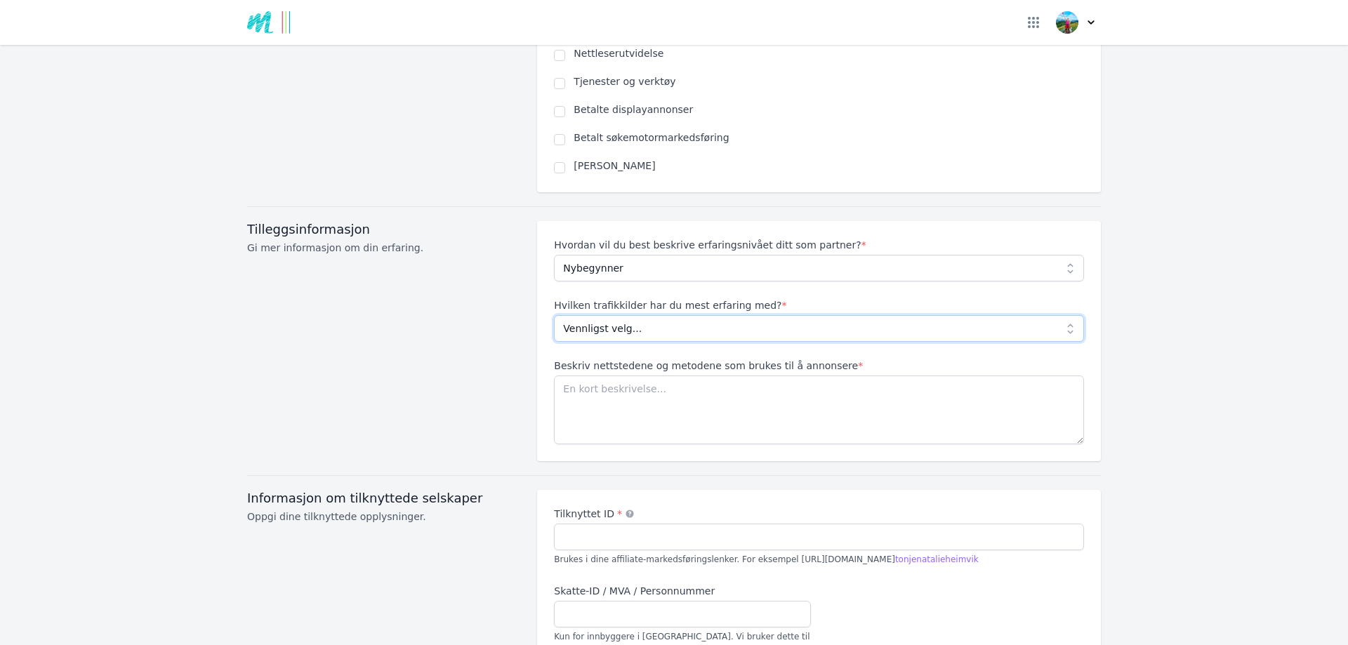
select select "Social media"
click at [554, 315] on select "Vennligst velg... Ingen erfaring Sosiale medier Betal per klikk Mediekjøp Organ…" at bounding box center [819, 328] width 530 height 27
click at [626, 385] on textarea "Beskriv nettstedene og metodene som brukes til å annonsere *" at bounding box center [819, 410] width 530 height 69
paste textarea "I use TikTok and my website [DOMAIN_NAME] to share content about freedom, campi…"
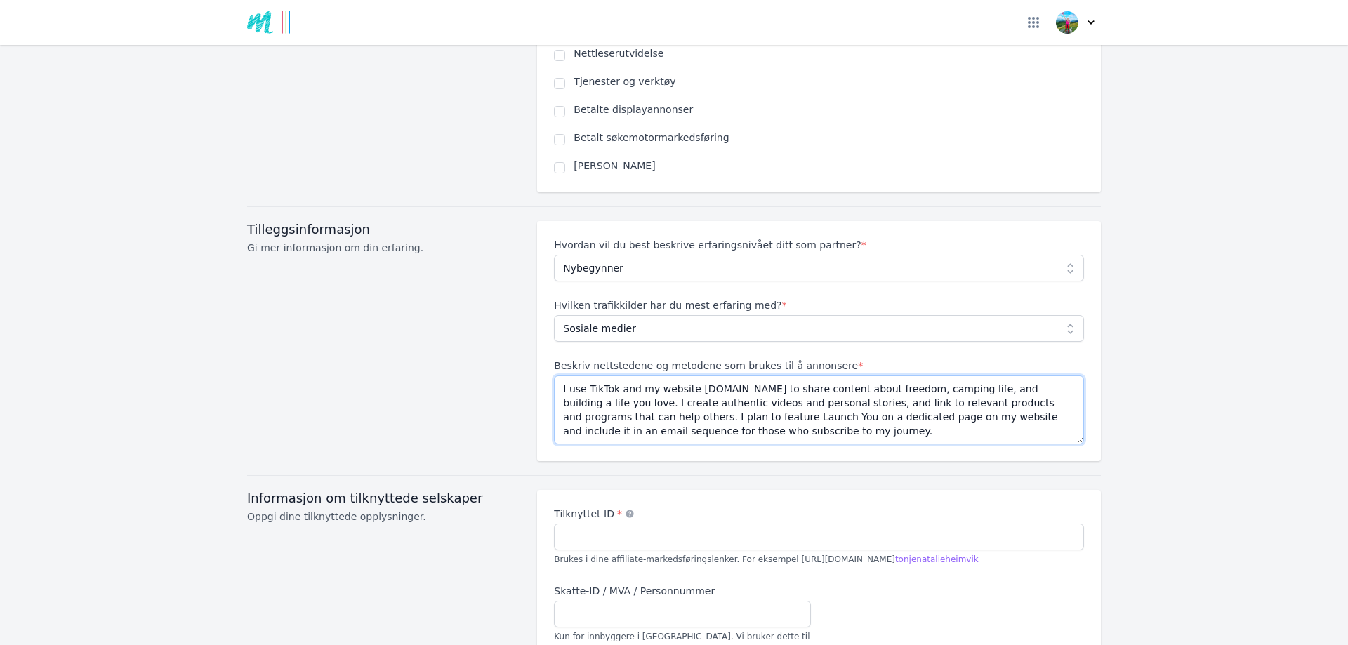
type textarea "I use TikTok and my website [DOMAIN_NAME] to share content about freedom, campi…"
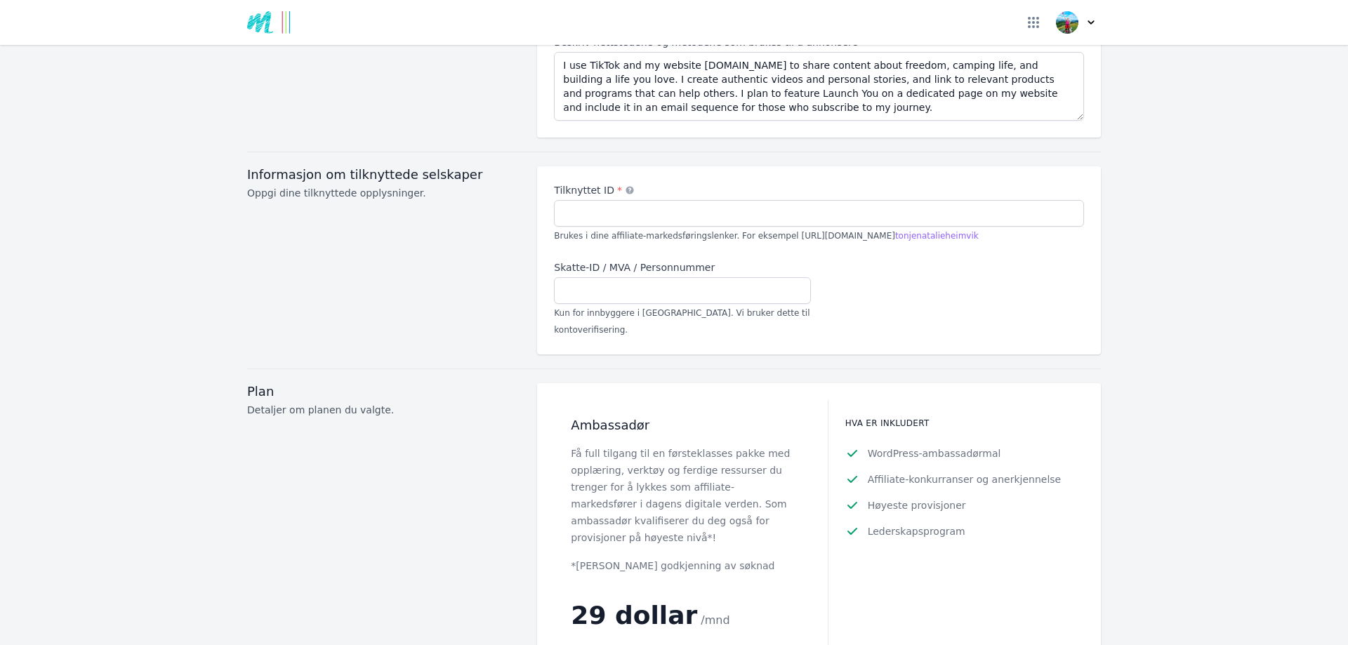
scroll to position [1557, 0]
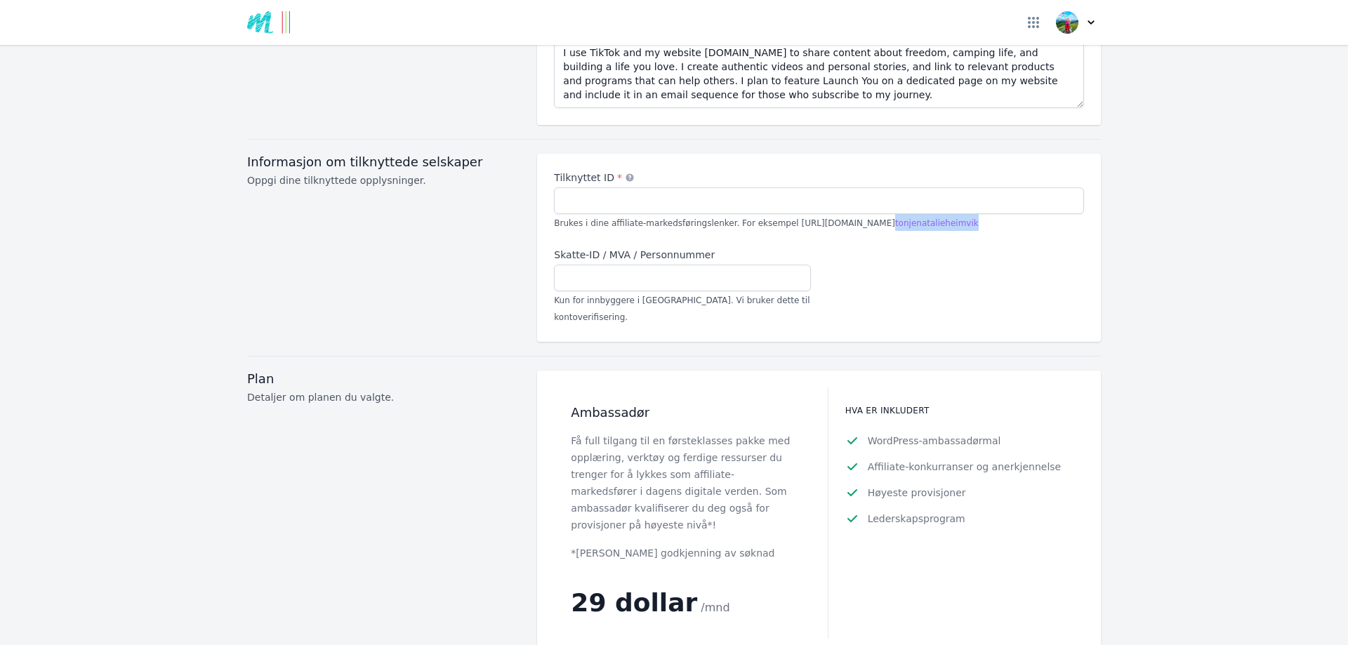
drag, startPoint x: 944, startPoint y: 202, endPoint x: 871, endPoint y: 206, distance: 73.2
click at [895, 218] on font "tonjenatalieheimvik" at bounding box center [937, 223] width 84 height 10
copy font "tonjenatalieheimvik"
click at [827, 187] on input "Tilknyttet ID *" at bounding box center [819, 200] width 530 height 27
paste input "tonjenatalieheimvik"
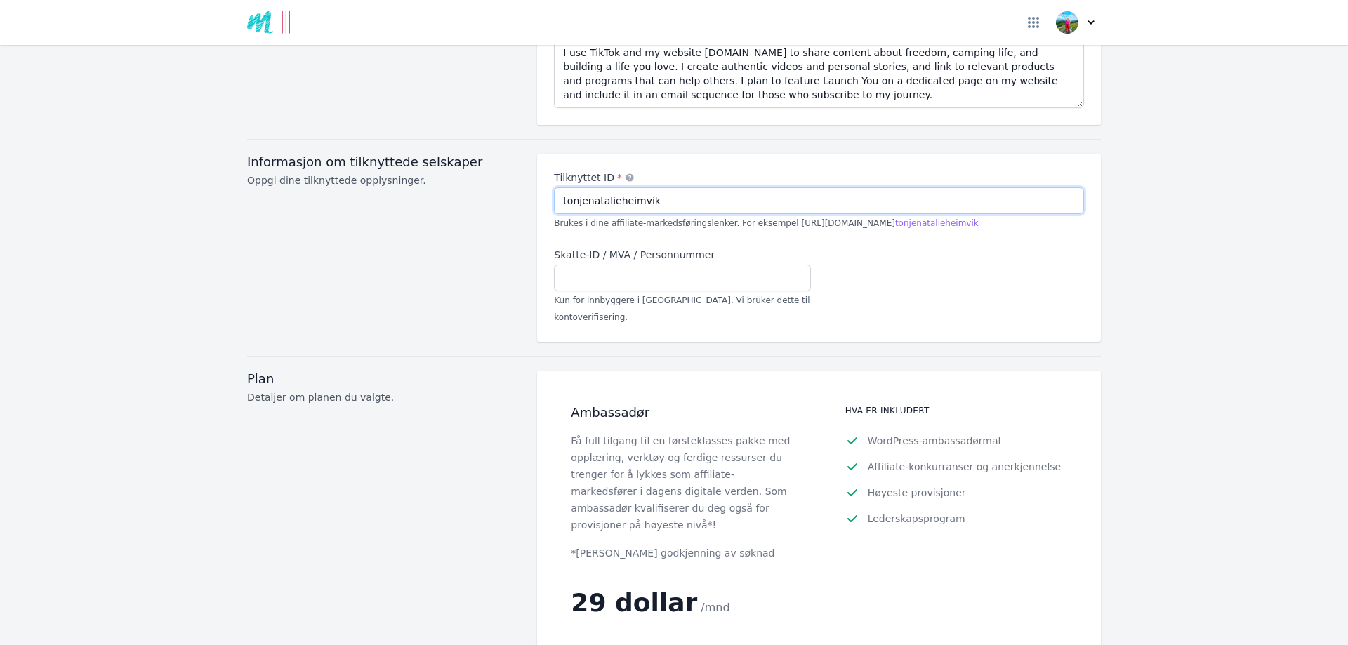
type input "tonjenatalieheimvik"
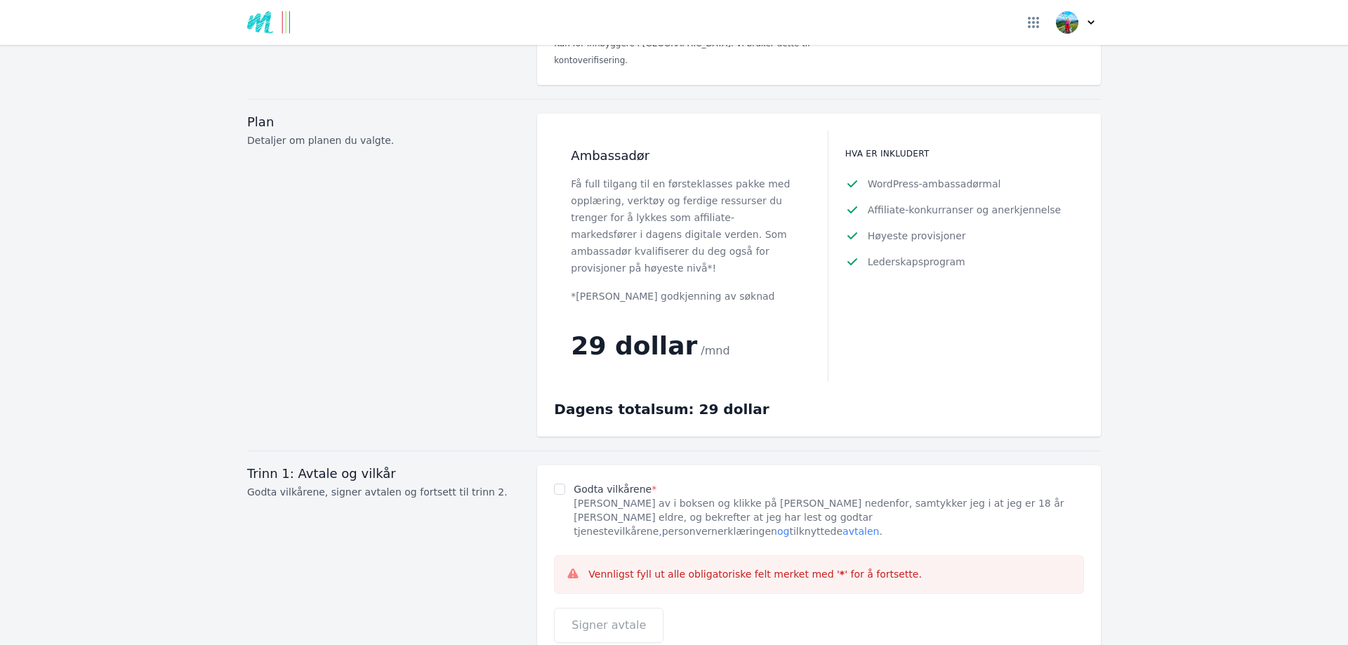
scroll to position [1821, 0]
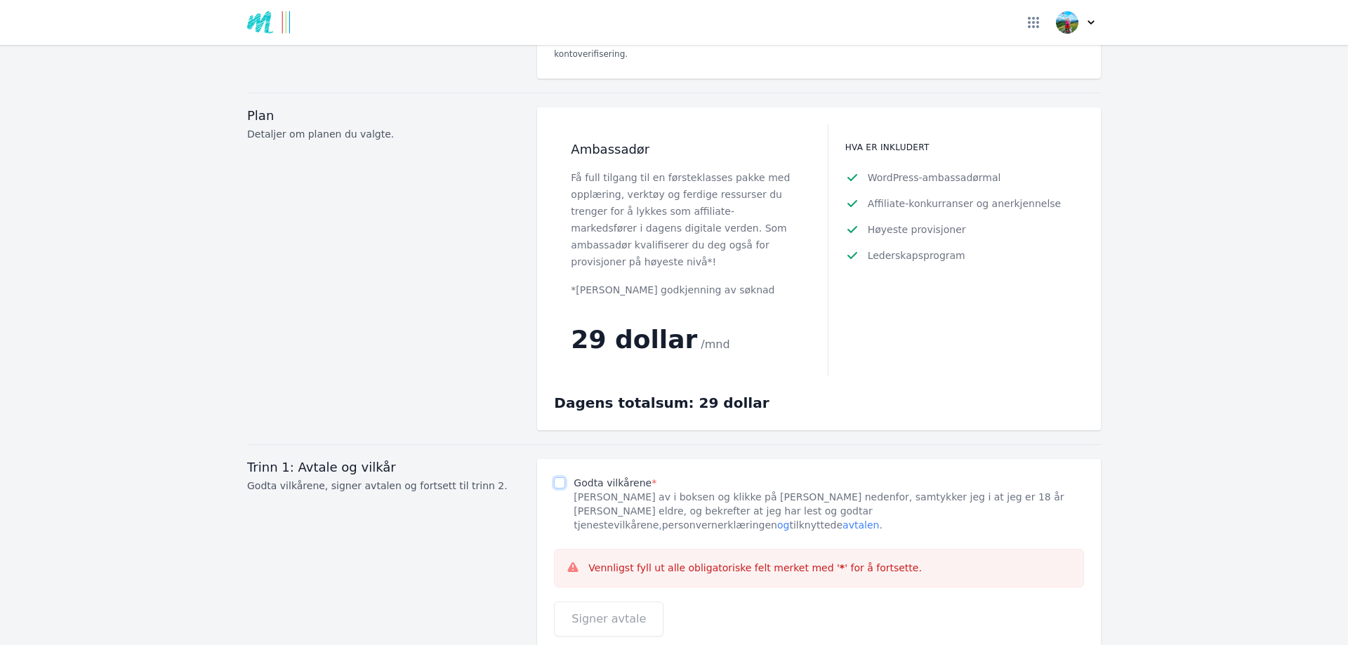
click at [558, 477] on input "Godta vilkårene *" at bounding box center [559, 482] width 11 height 11
checkbox input "true"
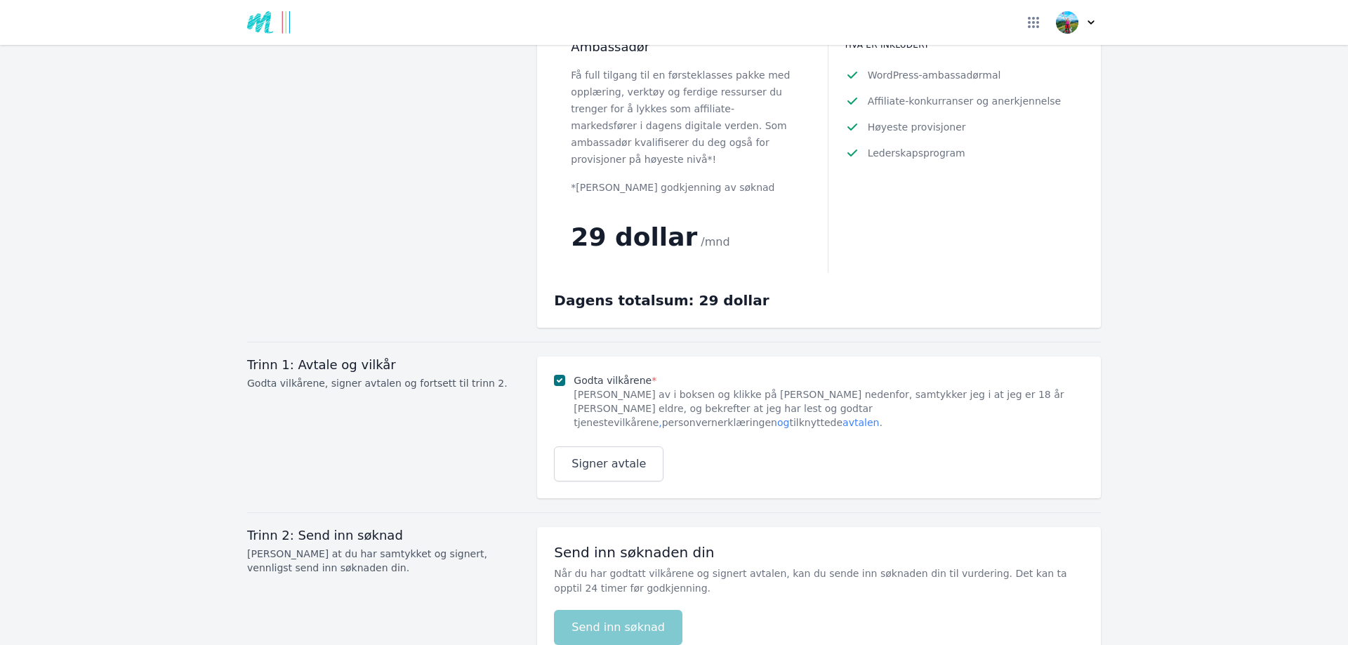
scroll to position [1927, 0]
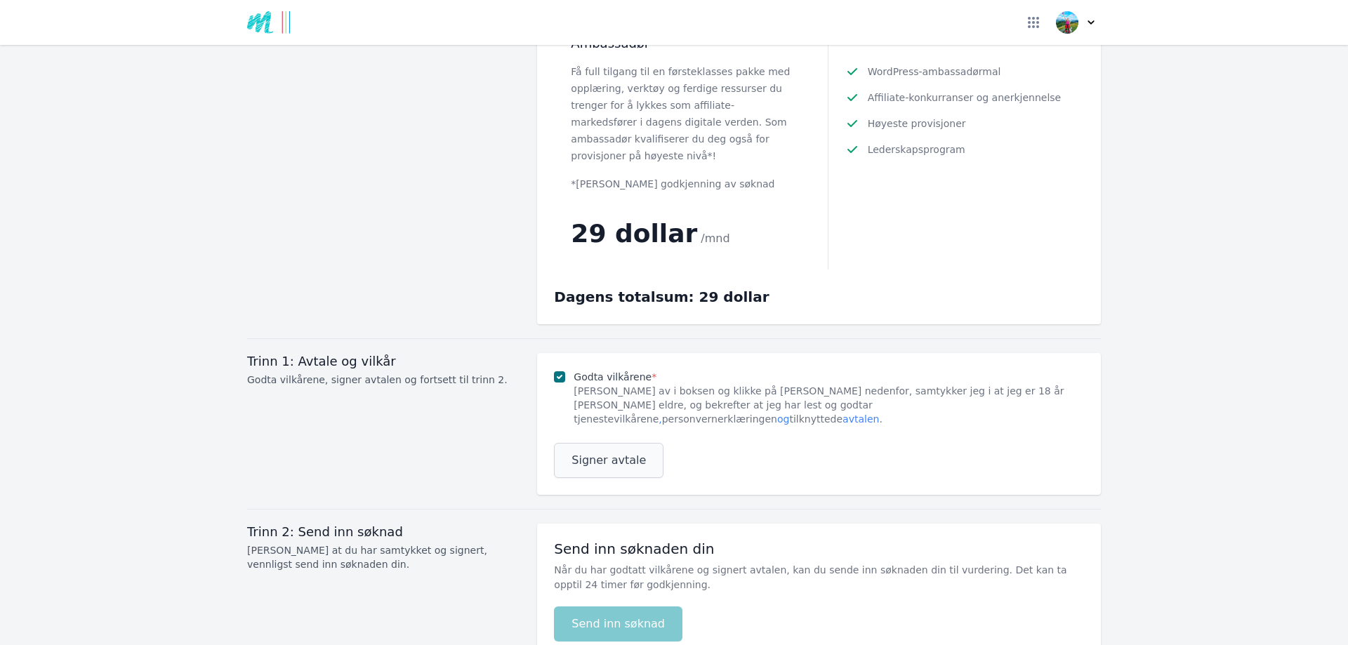
click at [604, 454] on font "Signer avtale" at bounding box center [609, 460] width 74 height 13
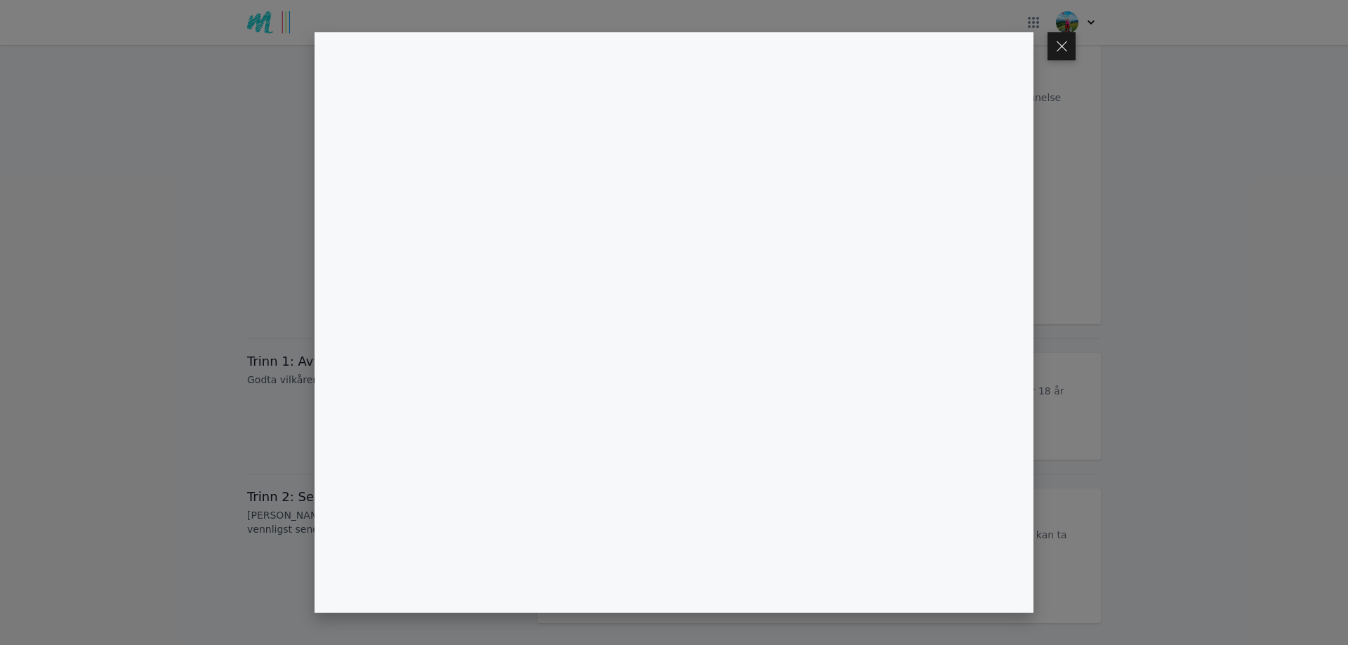
scroll to position [1911, 0]
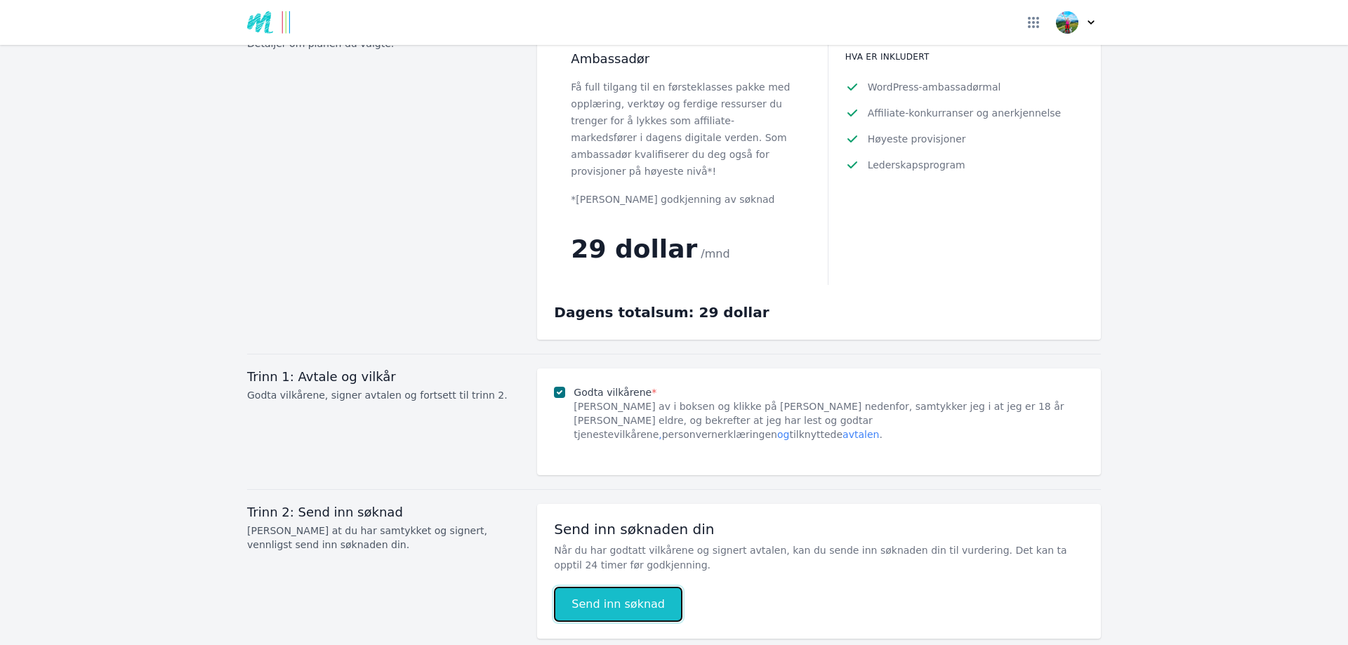
click at [625, 598] on font "Send inn søknad" at bounding box center [618, 604] width 93 height 13
